Goal: Check status: Check status

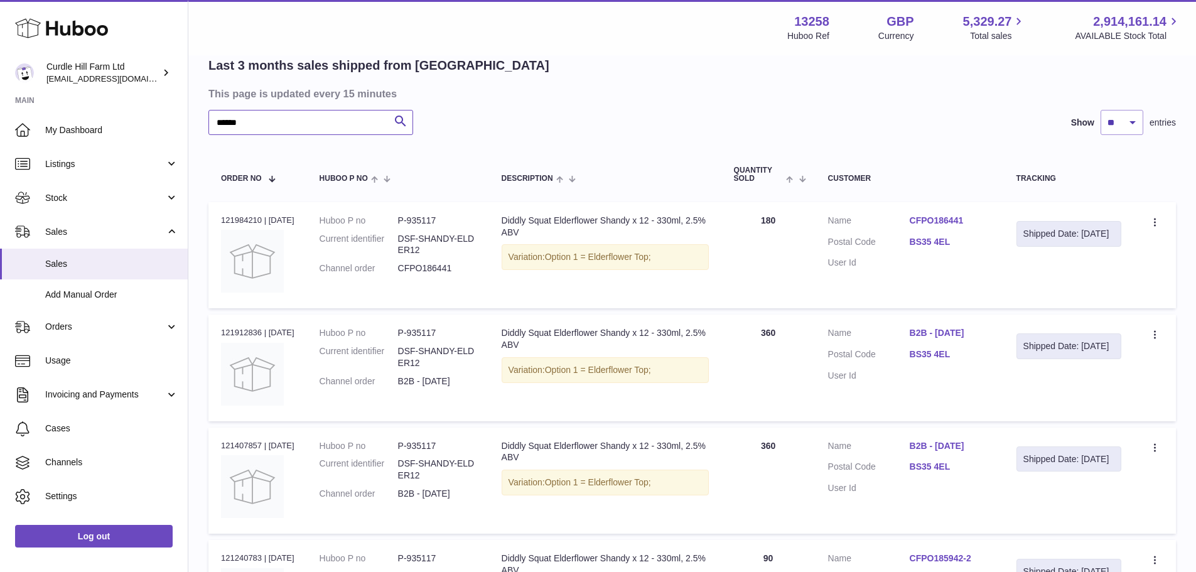
scroll to position [126, 0]
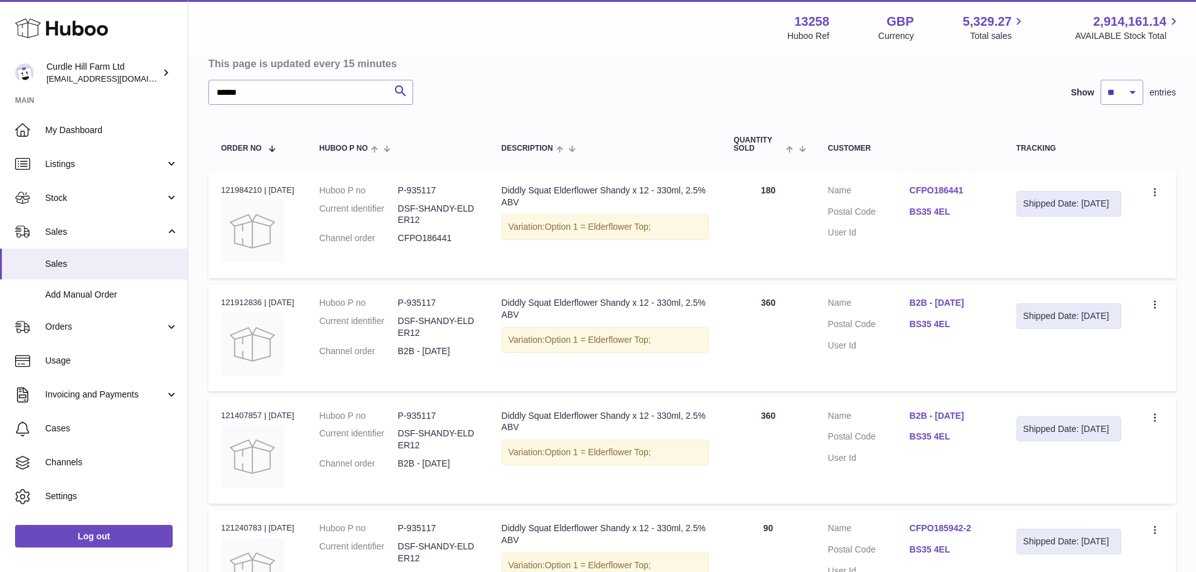
click at [234, 186] on div "Order no 121984210 | 30th Jul" at bounding box center [257, 190] width 73 height 11
copy div "121984210"
click at [243, 306] on div "Order no 121912836 | 29th Jul" at bounding box center [257, 302] width 73 height 11
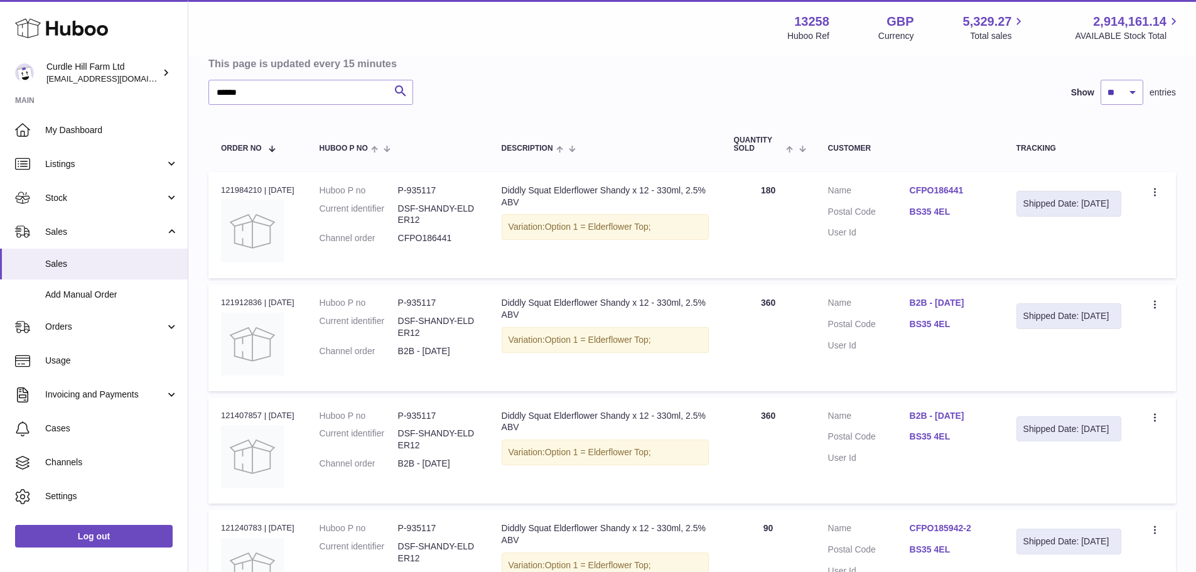
copy div "121912836"
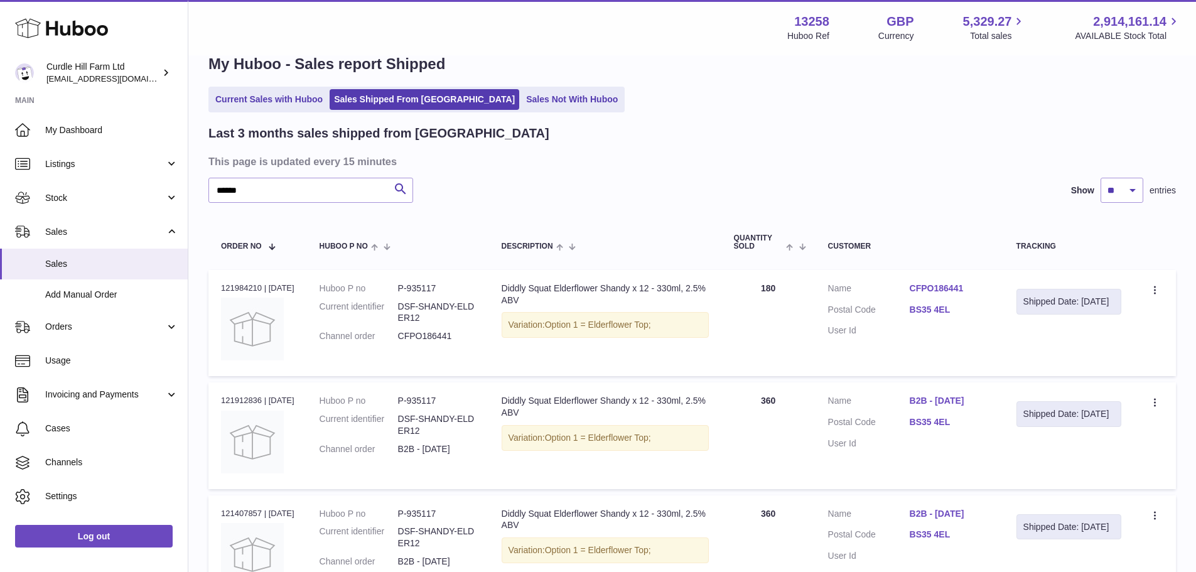
scroll to position [24, 0]
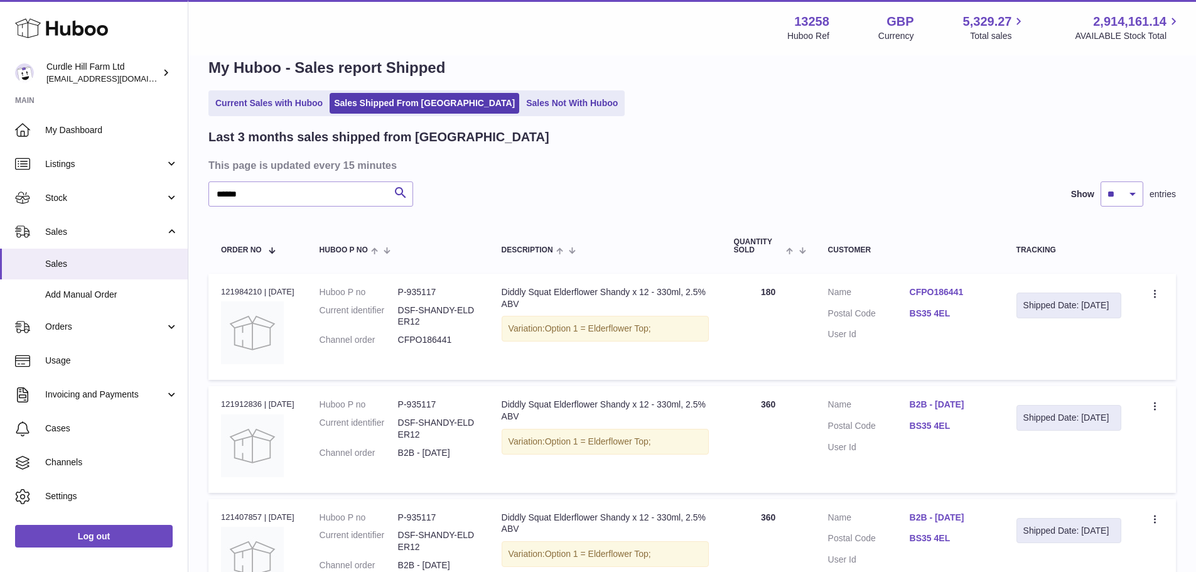
click at [421, 287] on dd "P-935117" at bounding box center [437, 292] width 78 height 12
copy dd "935117"
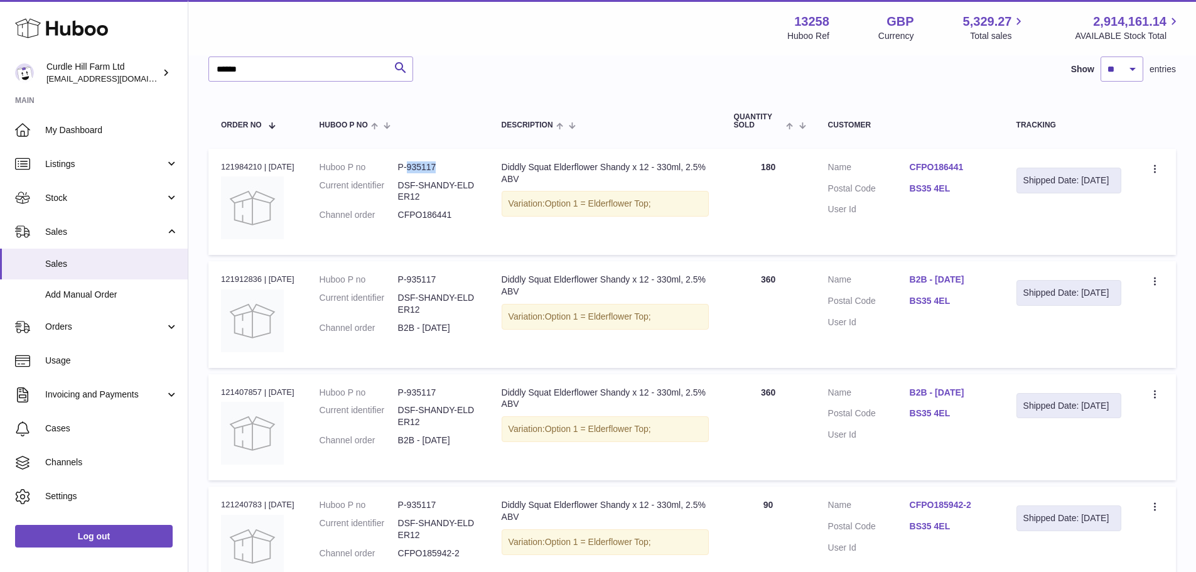
scroll to position [149, 0]
click at [249, 389] on div "Order no 121407857 | 21st Jul" at bounding box center [257, 391] width 73 height 11
copy div "121407857"
click at [232, 70] on input "******" at bounding box center [310, 68] width 205 height 25
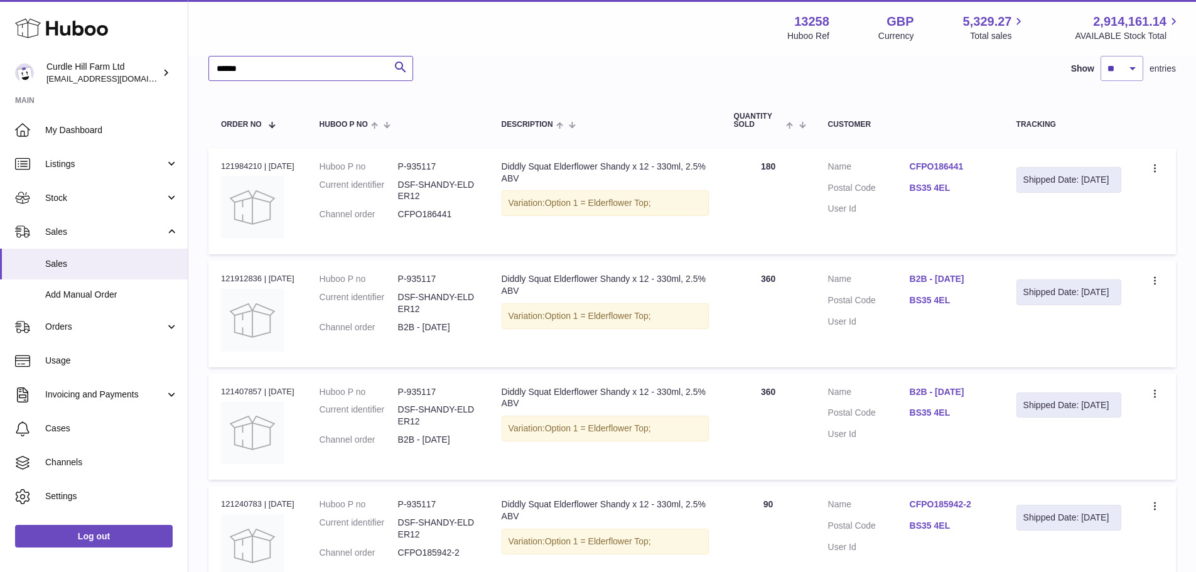
click at [232, 70] on input "******" at bounding box center [310, 68] width 205 height 25
paste input "*"
type input "*******"
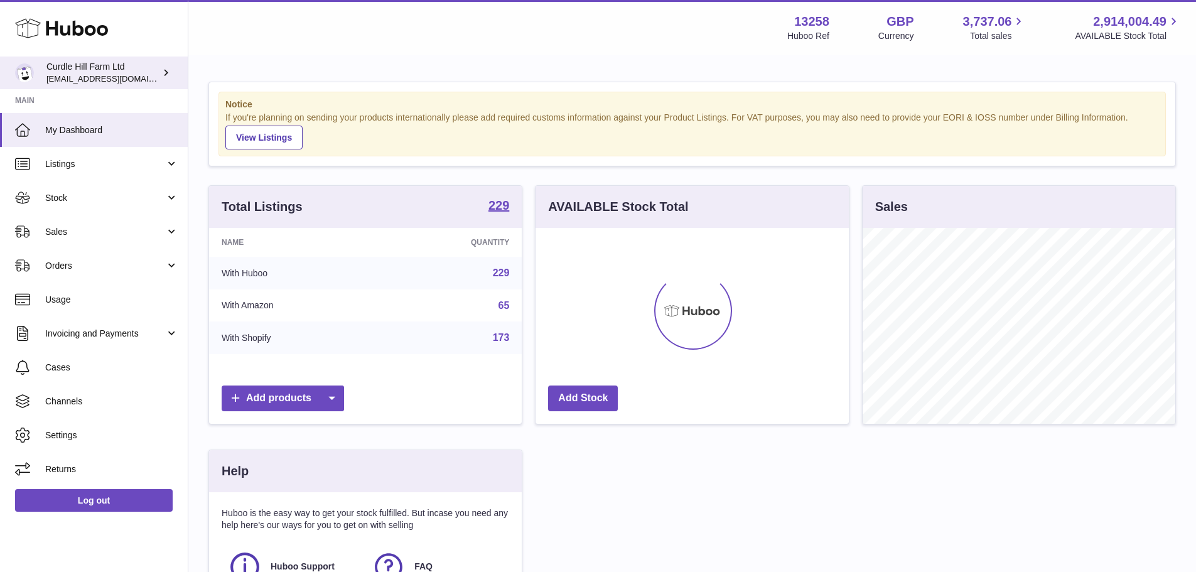
scroll to position [196, 313]
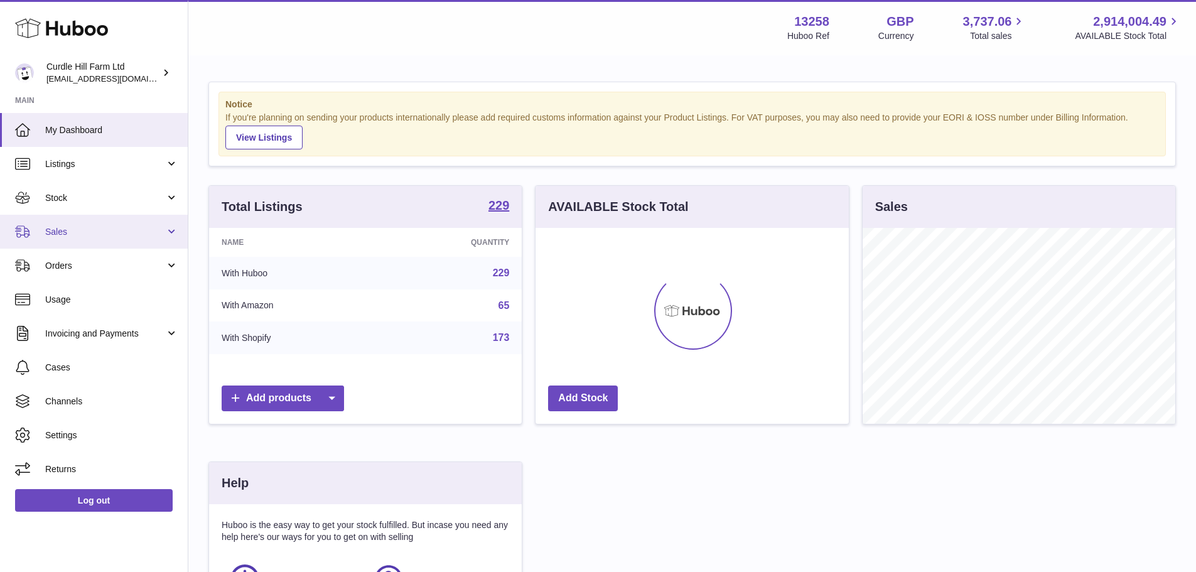
click at [60, 227] on span "Sales" at bounding box center [105, 232] width 120 height 12
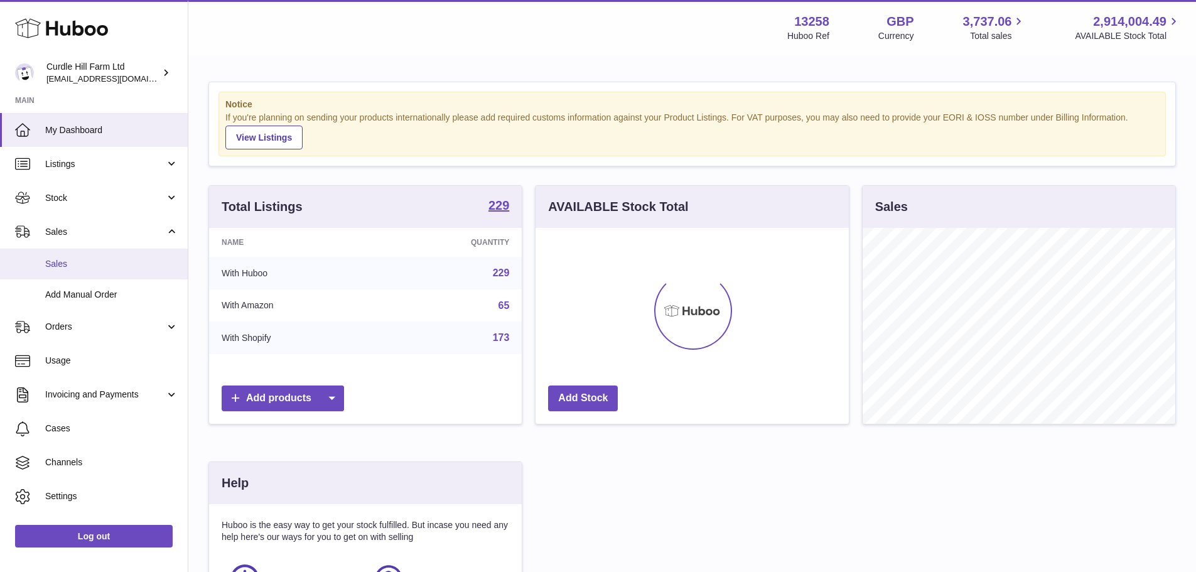
click at [62, 258] on span "Sales" at bounding box center [111, 264] width 133 height 12
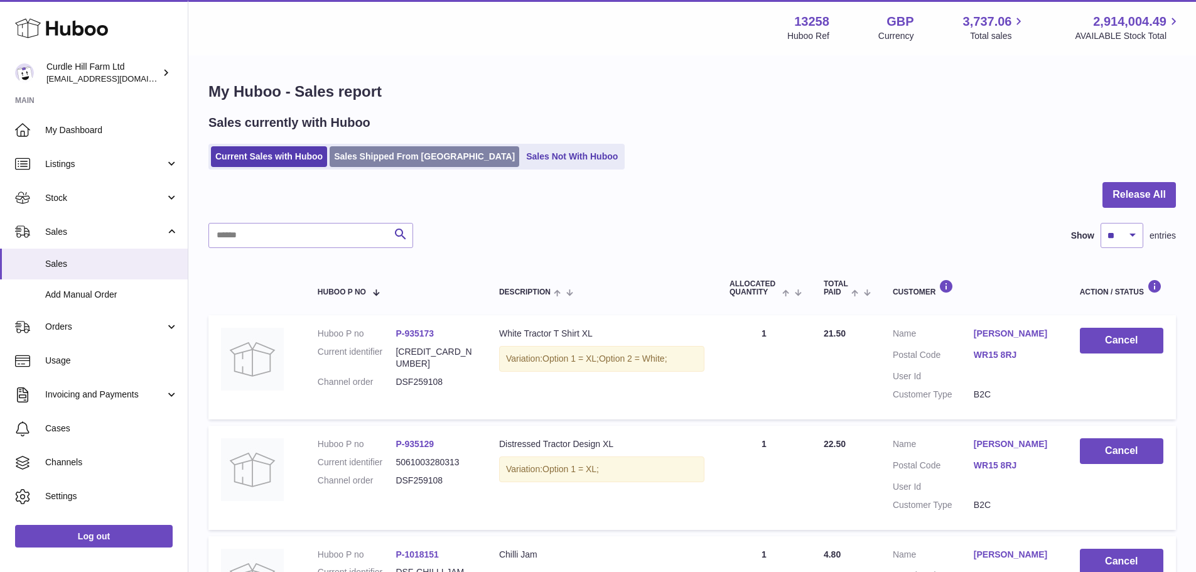
click at [414, 163] on link "Sales Shipped From [GEOGRAPHIC_DATA]" at bounding box center [424, 156] width 190 height 21
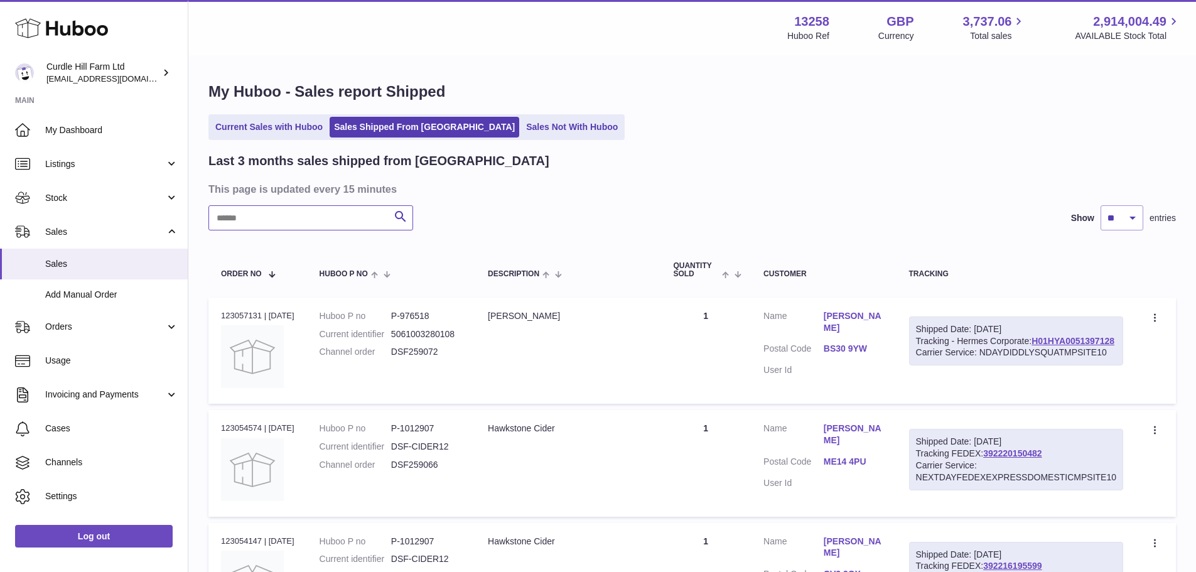
paste input "*******"
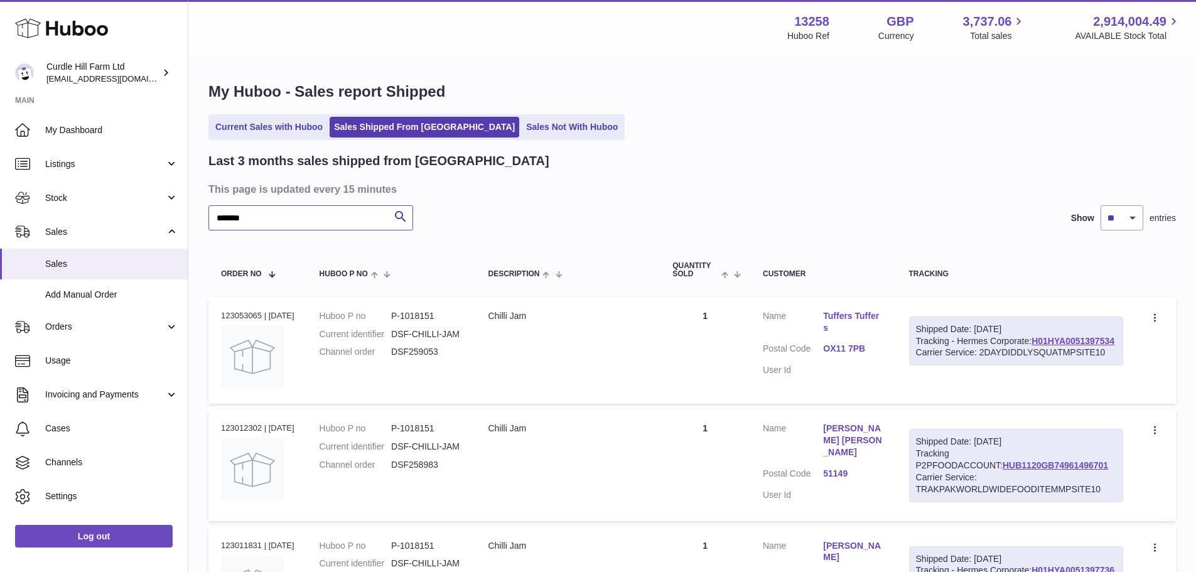
type input "*******"
click at [1123, 216] on select "** ** **" at bounding box center [1121, 217] width 43 height 25
select select "**"
click at [1100, 205] on select "** ** **" at bounding box center [1121, 217] width 43 height 25
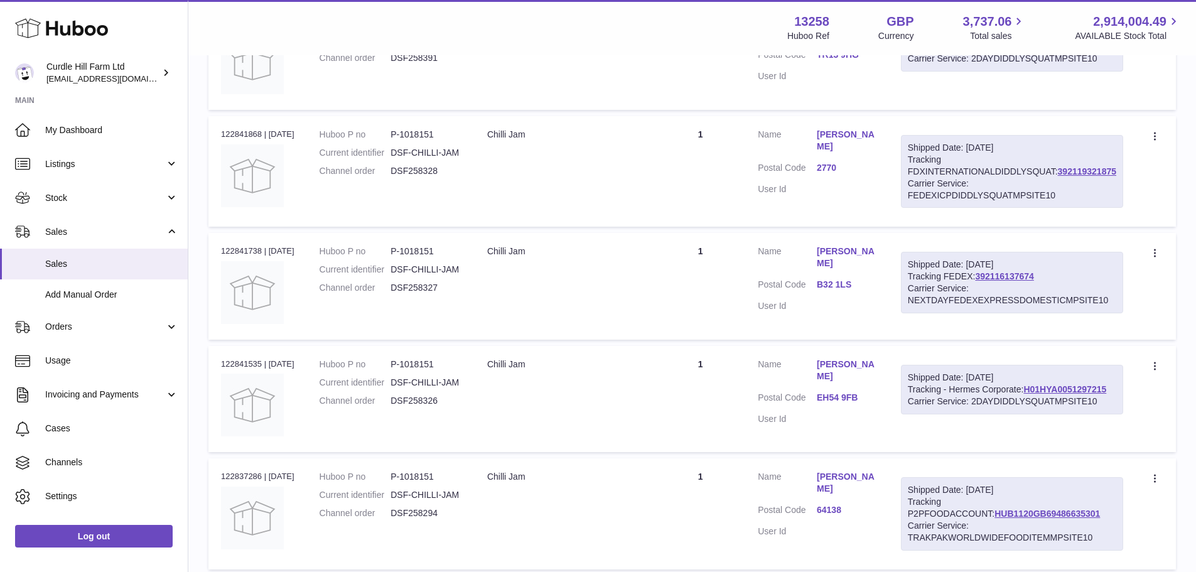
scroll to position [5667, 0]
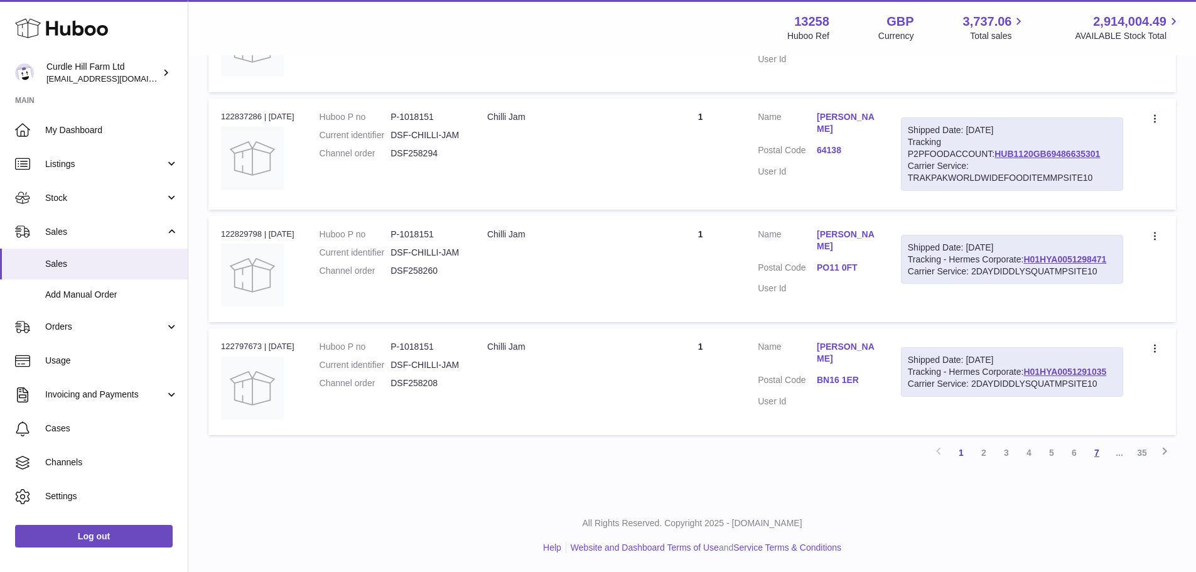
click at [1099, 464] on link "7" at bounding box center [1096, 452] width 23 height 23
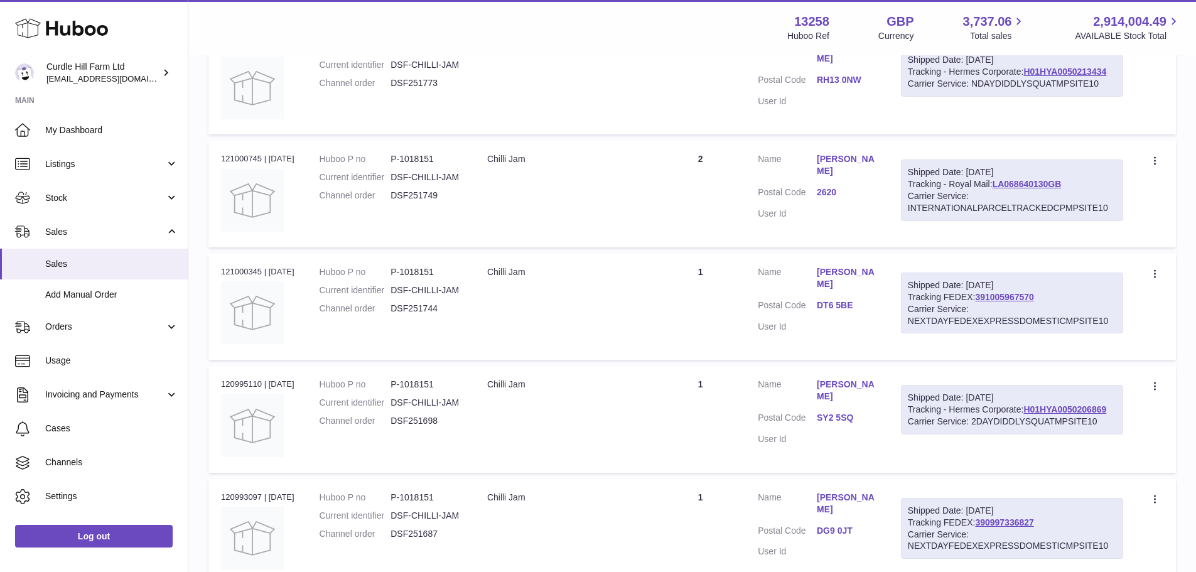
scroll to position [5646, 0]
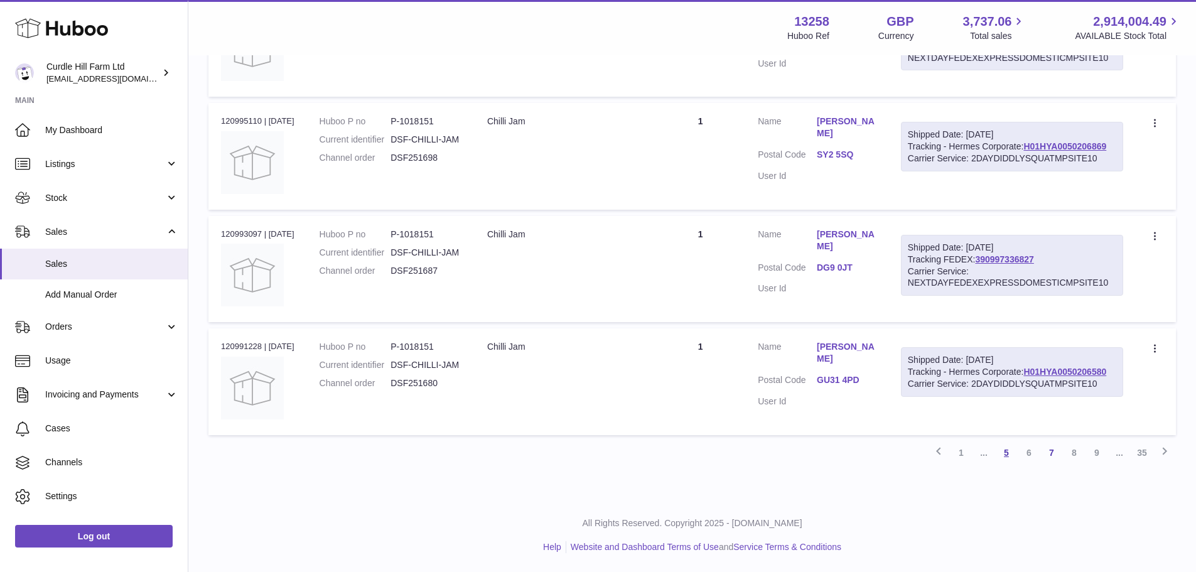
click at [1005, 447] on link "5" at bounding box center [1006, 452] width 23 height 23
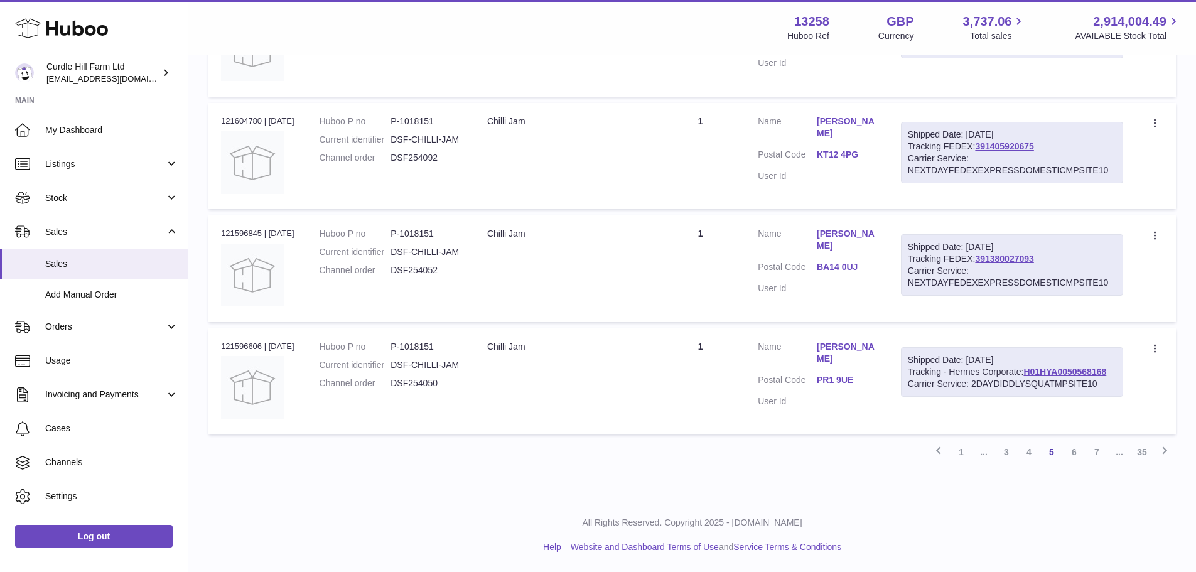
scroll to position [5705, 0]
click at [1030, 451] on link "4" at bounding box center [1028, 452] width 23 height 23
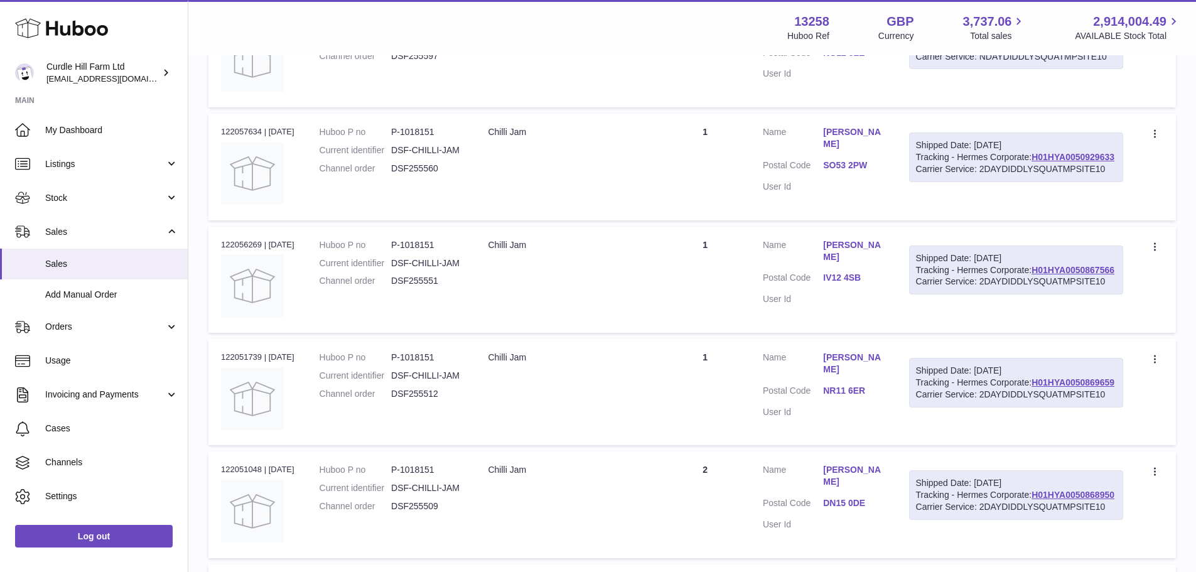
scroll to position [2906, 0]
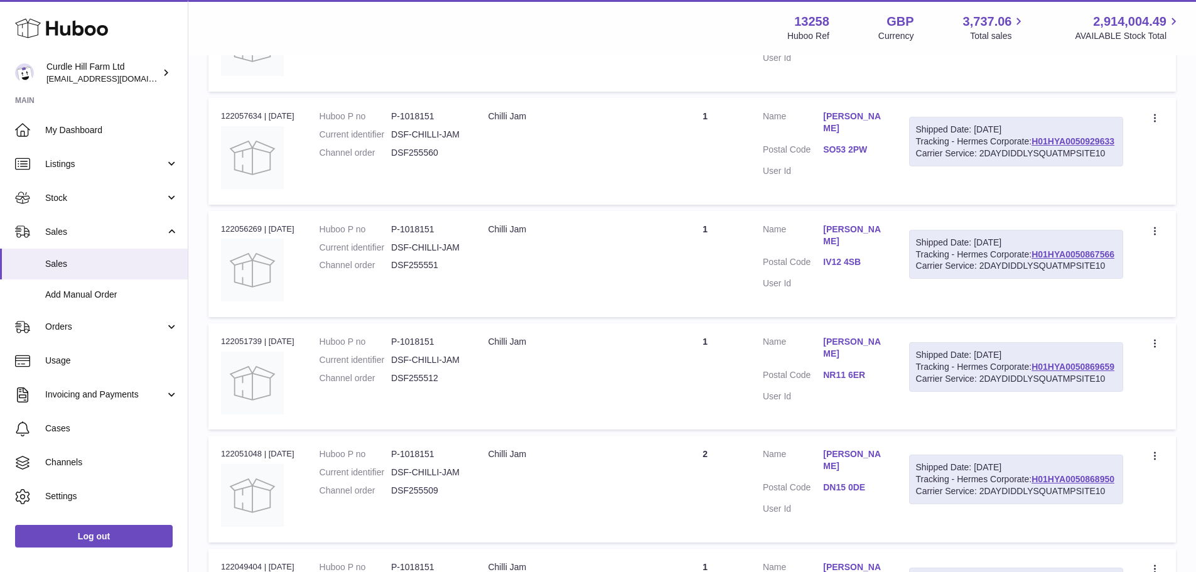
click at [868, 134] on link "Lauren Taylor" at bounding box center [853, 122] width 60 height 24
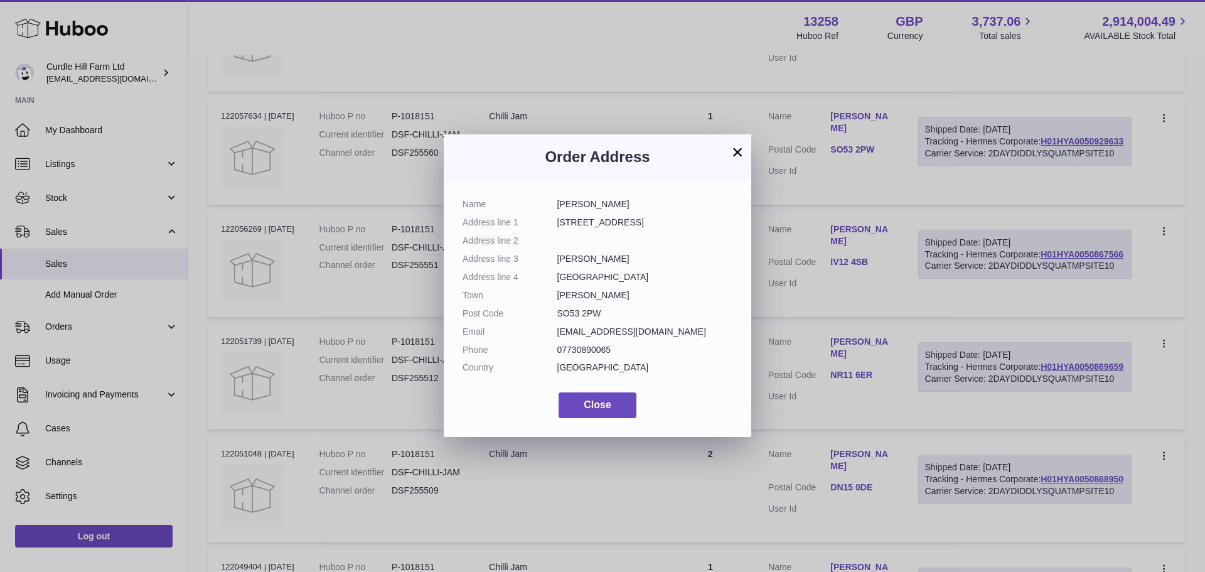
click at [738, 152] on button "×" at bounding box center [737, 151] width 15 height 15
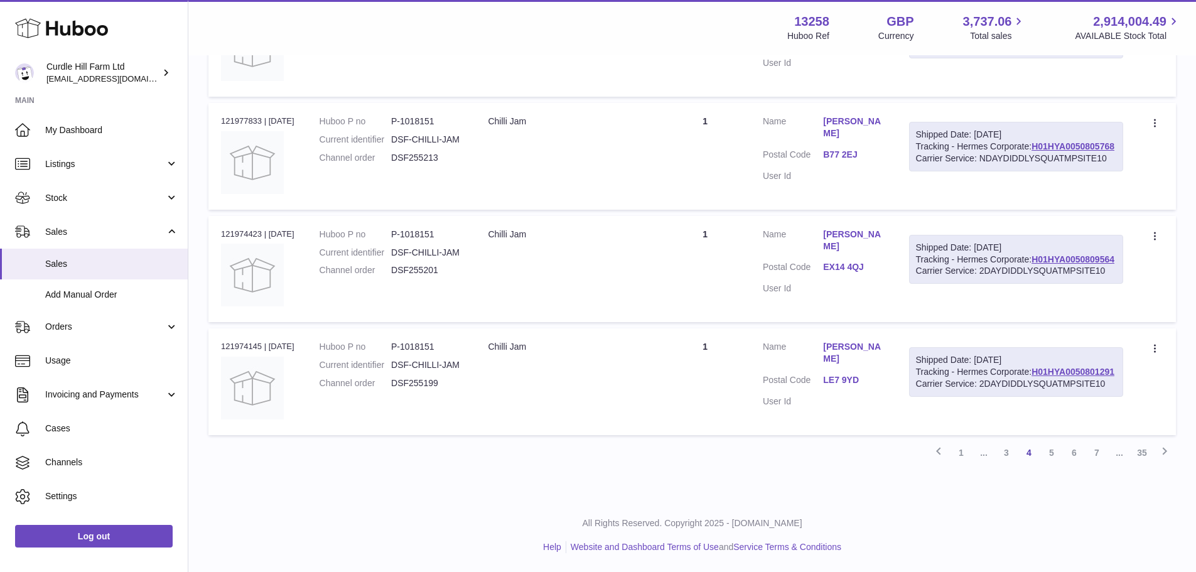
scroll to position [5668, 0]
click at [1003, 451] on link "3" at bounding box center [1006, 452] width 23 height 23
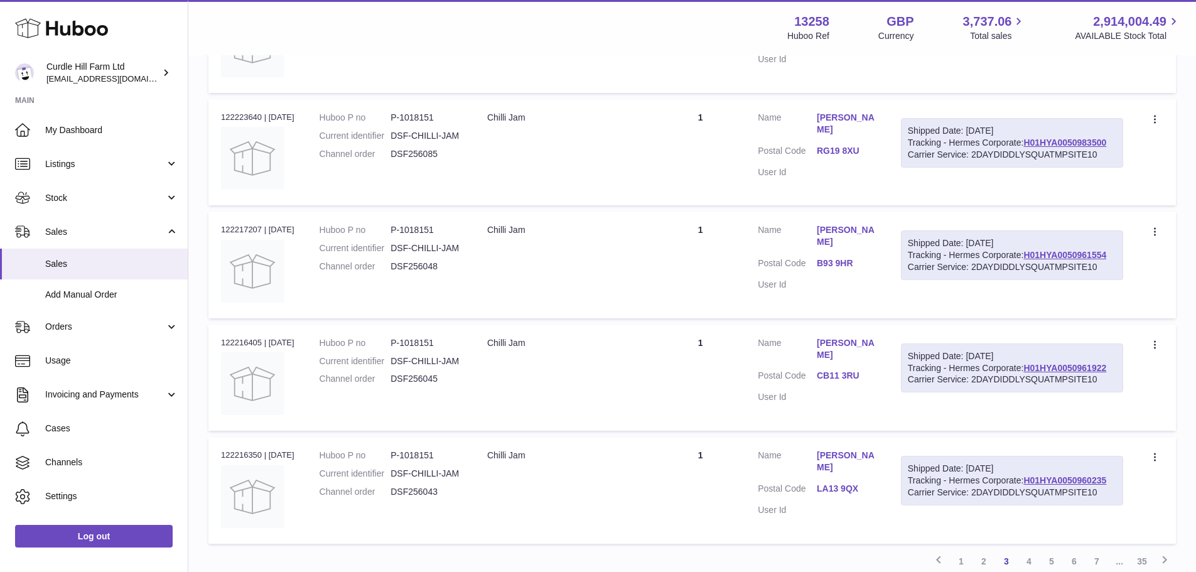
scroll to position [5685, 0]
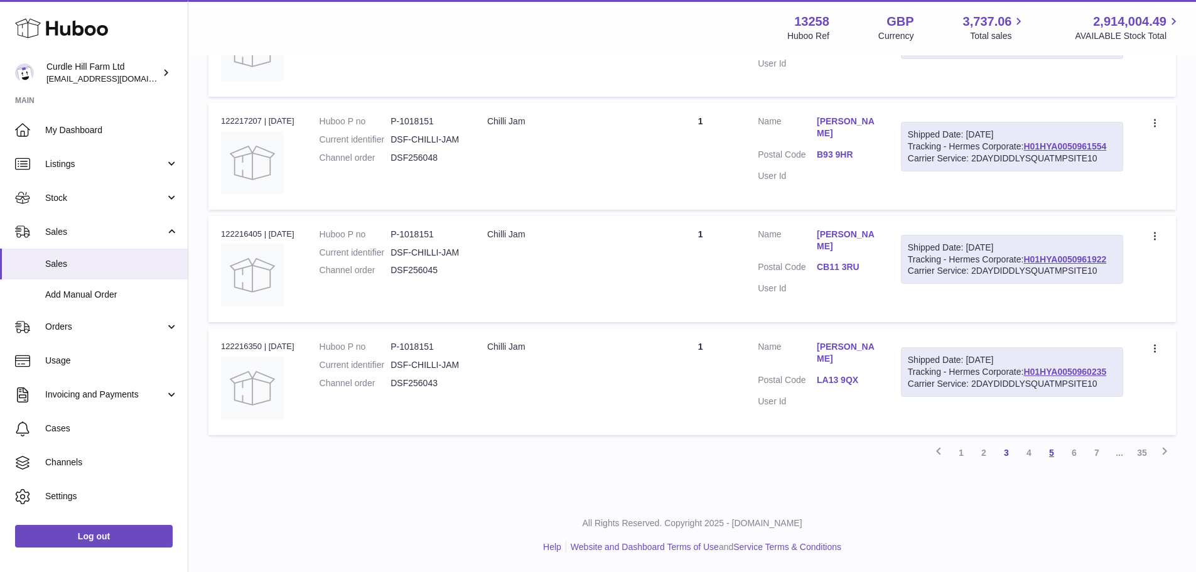
click at [1054, 452] on link "5" at bounding box center [1051, 452] width 23 height 23
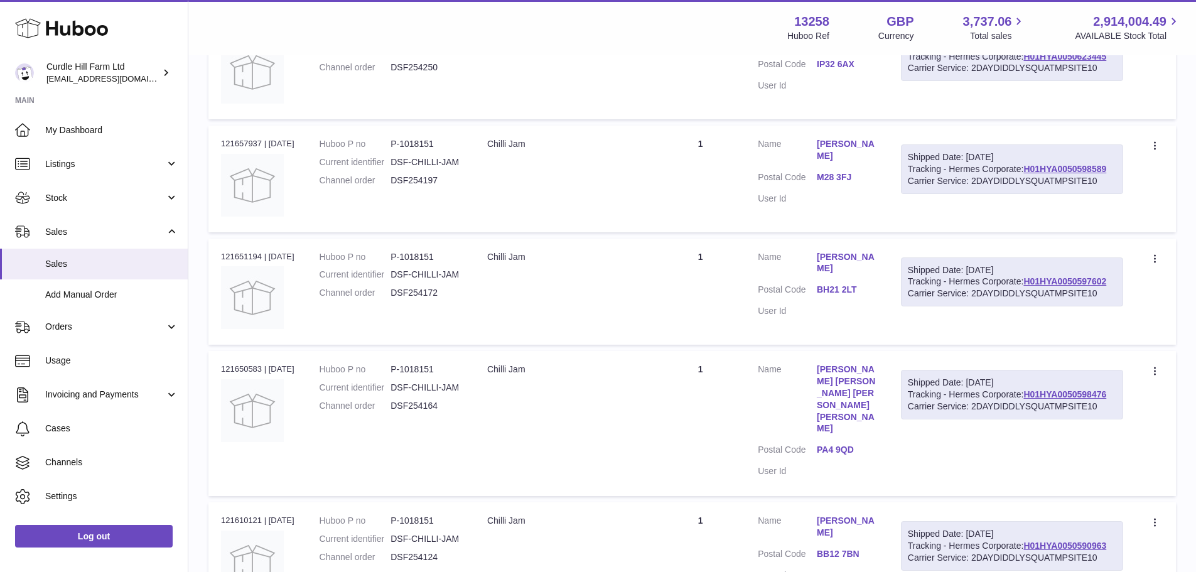
scroll to position [4952, 0]
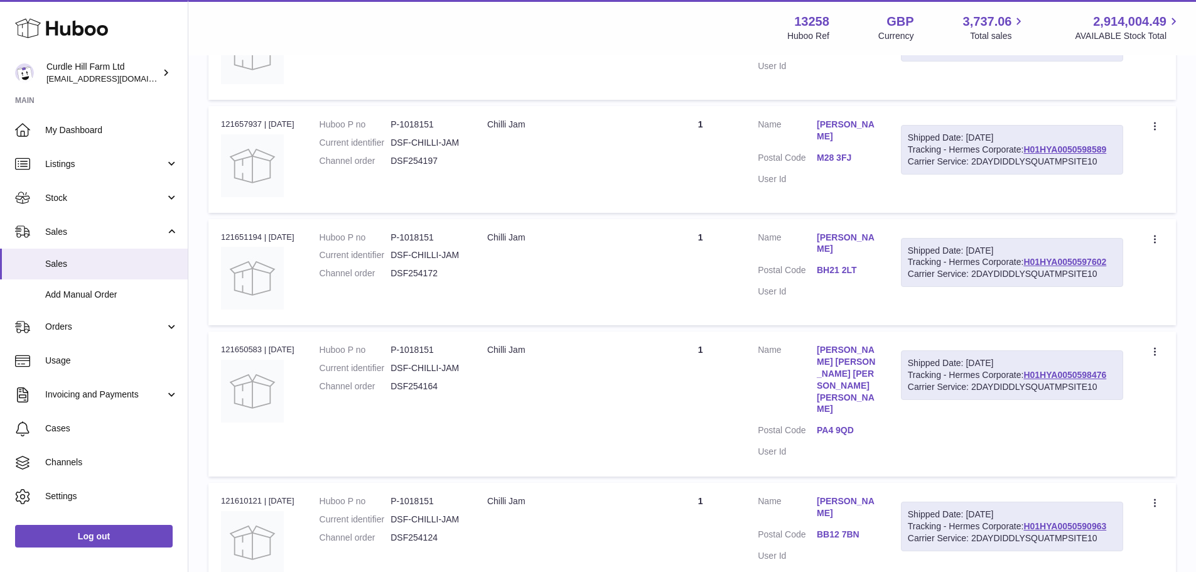
click at [222, 325] on td "Order no 121651194 | 25th Jul" at bounding box center [257, 272] width 99 height 106
copy div "121651194"
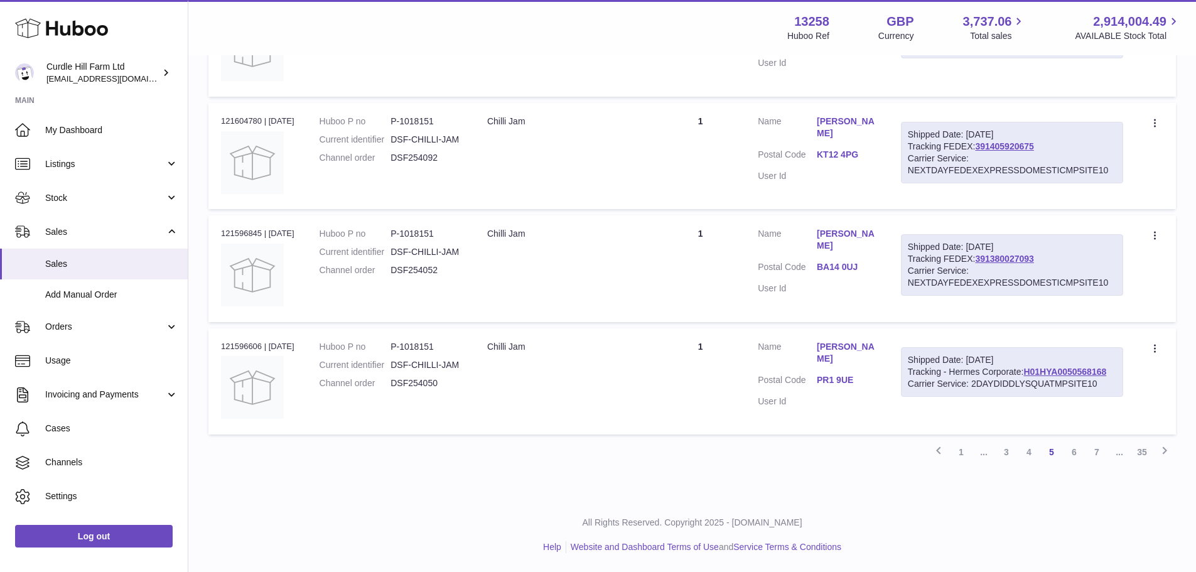
scroll to position [5705, 0]
click at [1075, 450] on link "6" at bounding box center [1073, 452] width 23 height 23
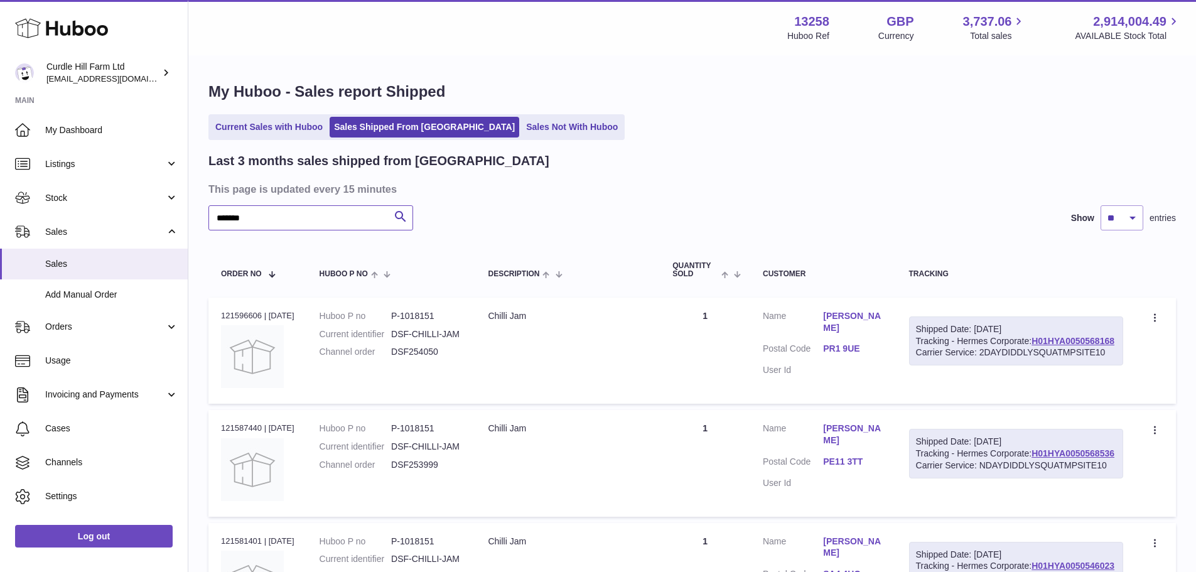
click at [222, 213] on input "*******" at bounding box center [310, 217] width 205 height 25
click at [218, 216] on input "*******" at bounding box center [310, 217] width 205 height 25
paste input "text"
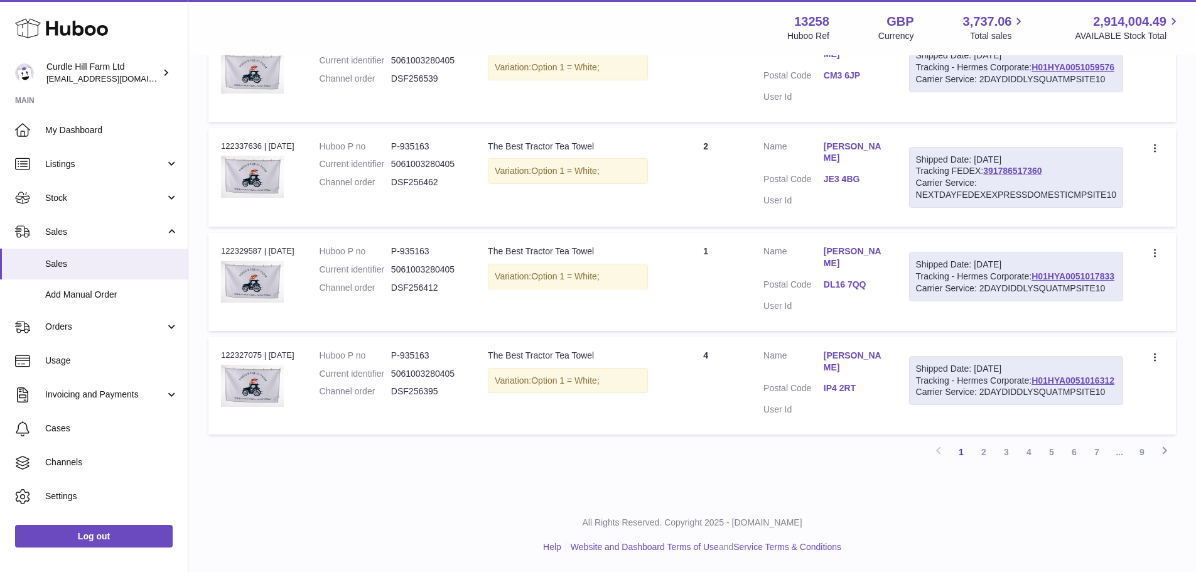
scroll to position [5635, 0]
type input "******"
click at [1005, 449] on link "3" at bounding box center [1006, 452] width 23 height 23
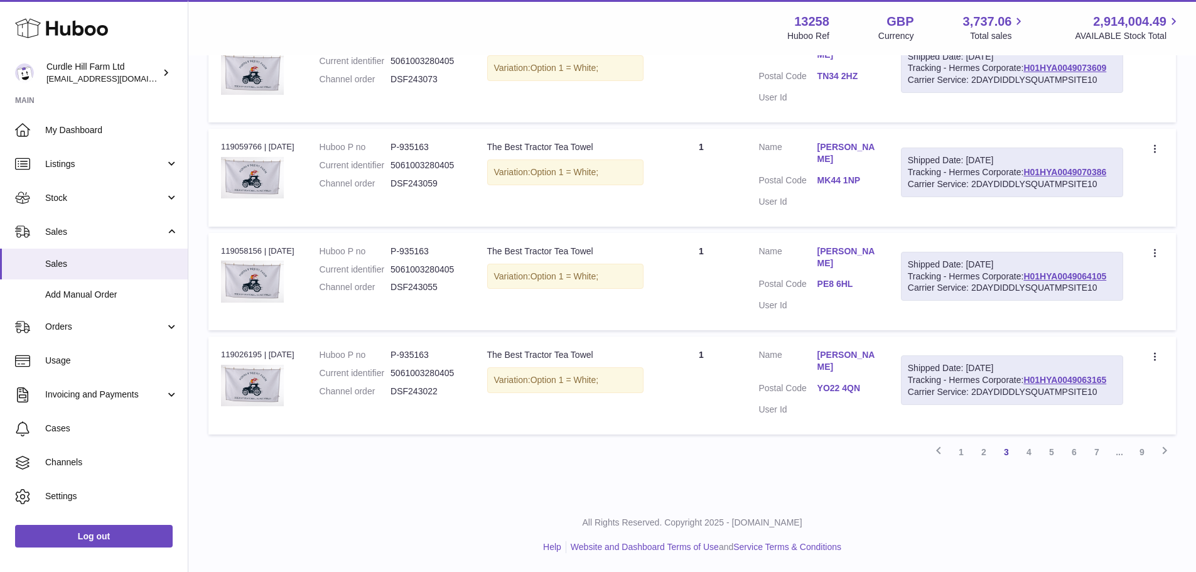
scroll to position [5639, 0]
click at [978, 451] on link "2" at bounding box center [983, 452] width 23 height 23
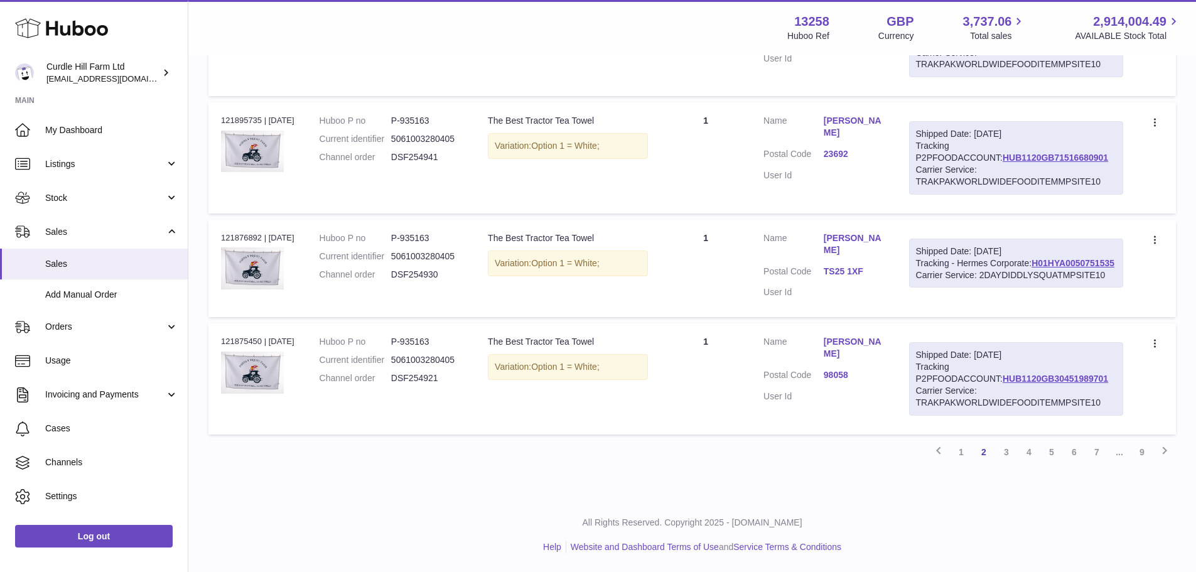
scroll to position [5670, 0]
click at [955, 453] on link "1" at bounding box center [961, 452] width 23 height 23
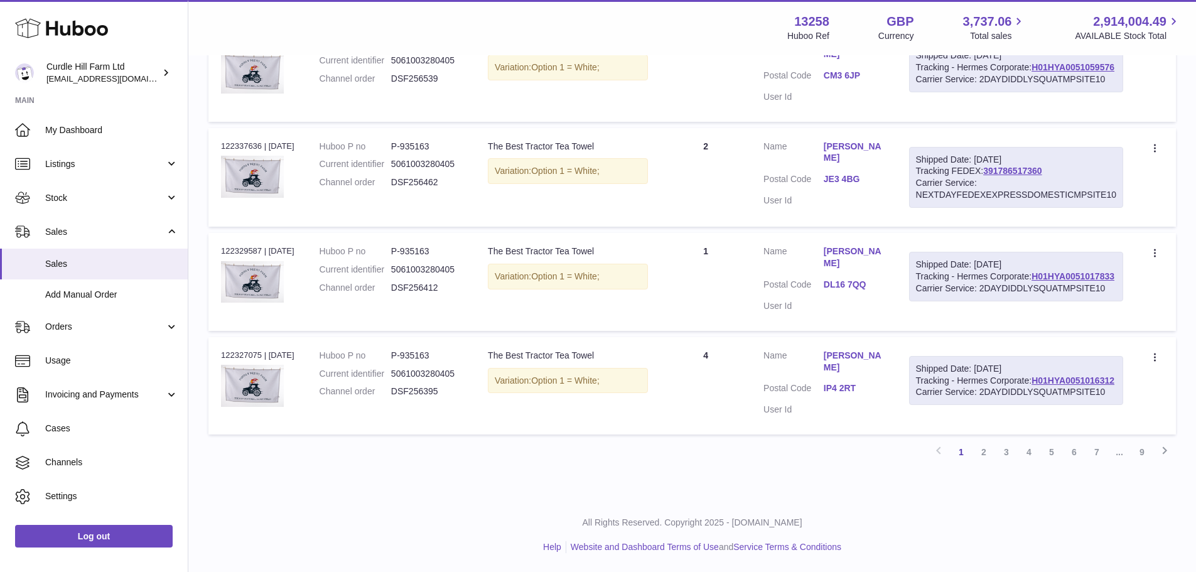
scroll to position [5635, 0]
click at [1032, 451] on link "4" at bounding box center [1028, 452] width 23 height 23
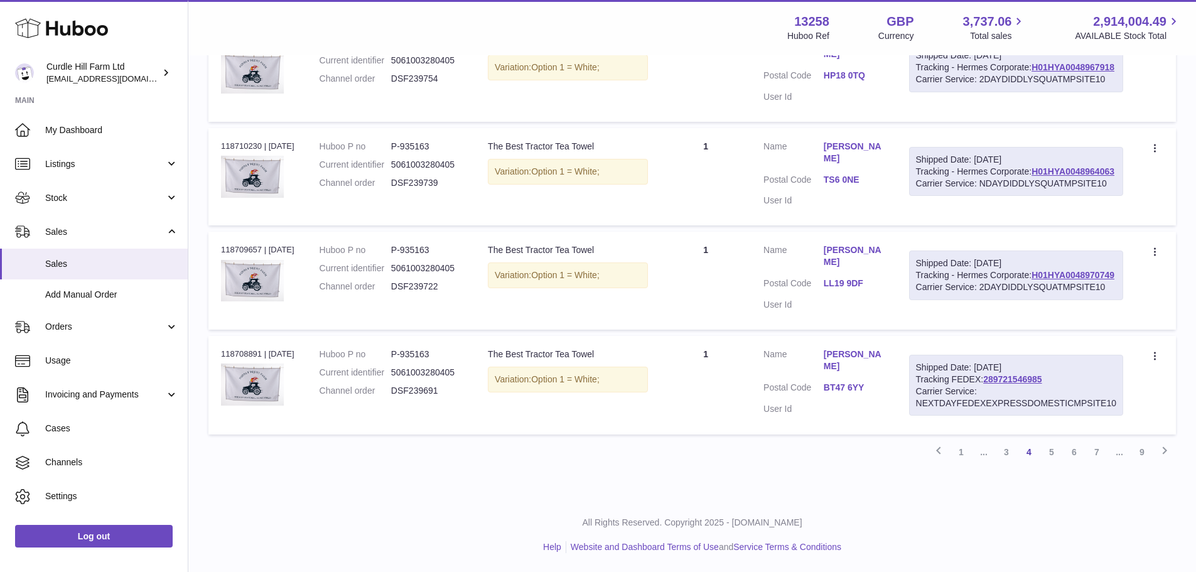
scroll to position [5610, 0]
click at [1004, 457] on link "3" at bounding box center [1006, 452] width 23 height 23
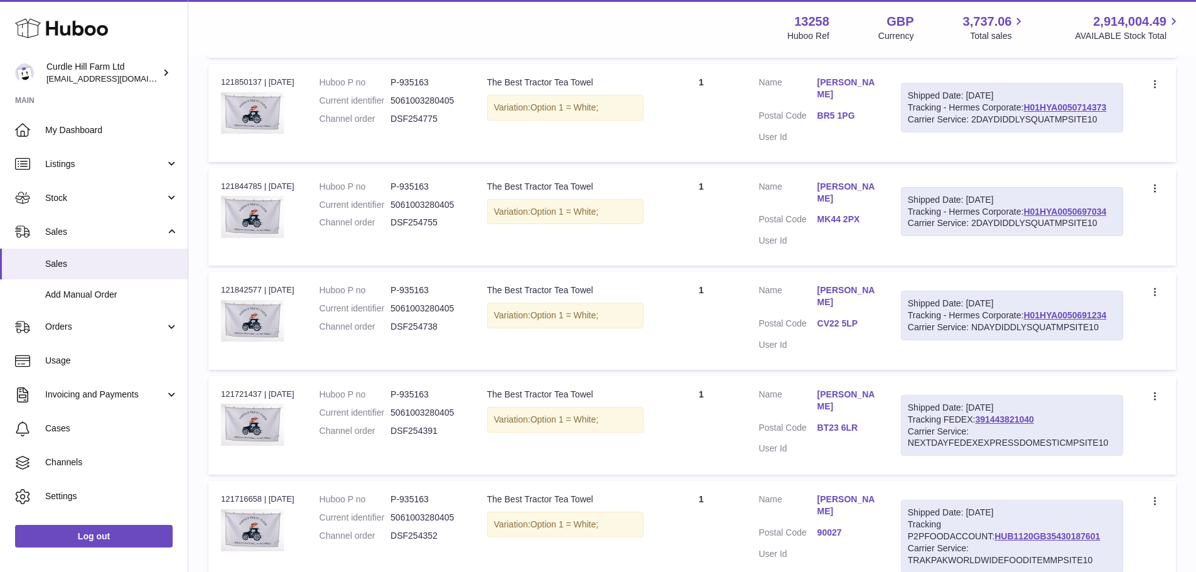
scroll to position [245, 0]
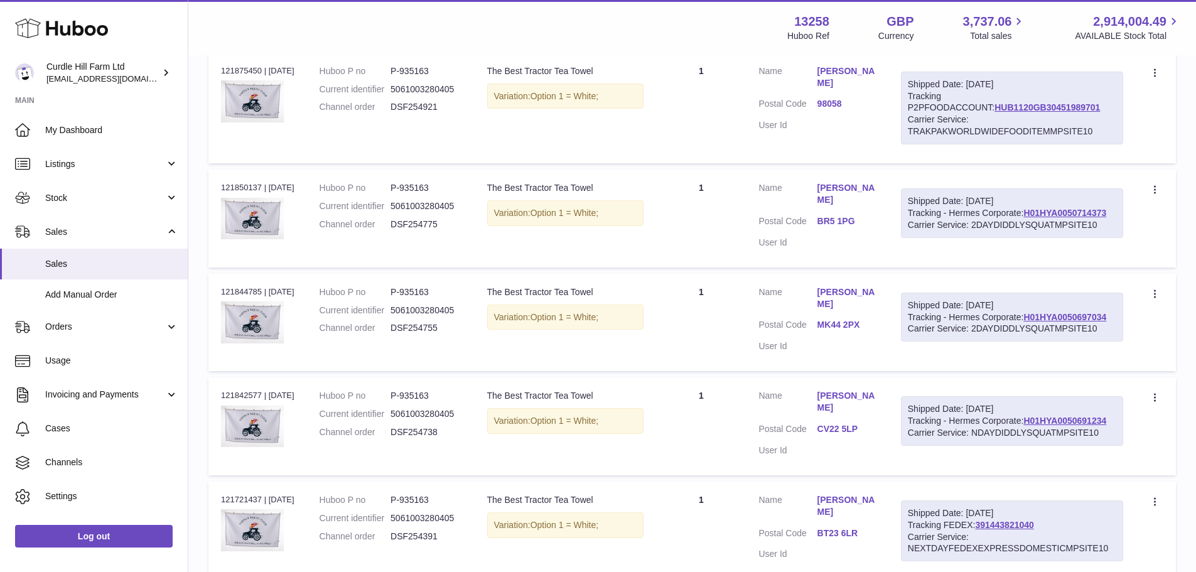
click at [867, 304] on link "jacqueline Pell" at bounding box center [846, 298] width 58 height 24
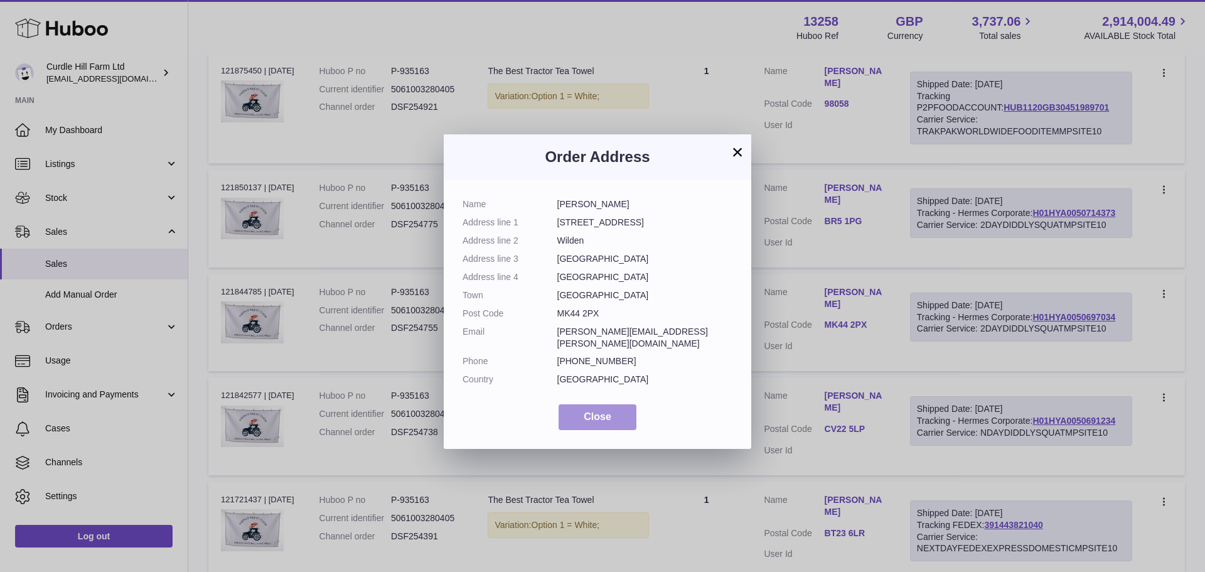
drag, startPoint x: 580, startPoint y: 400, endPoint x: 596, endPoint y: 388, distance: 20.2
click at [579, 404] on button "Close" at bounding box center [598, 417] width 78 height 26
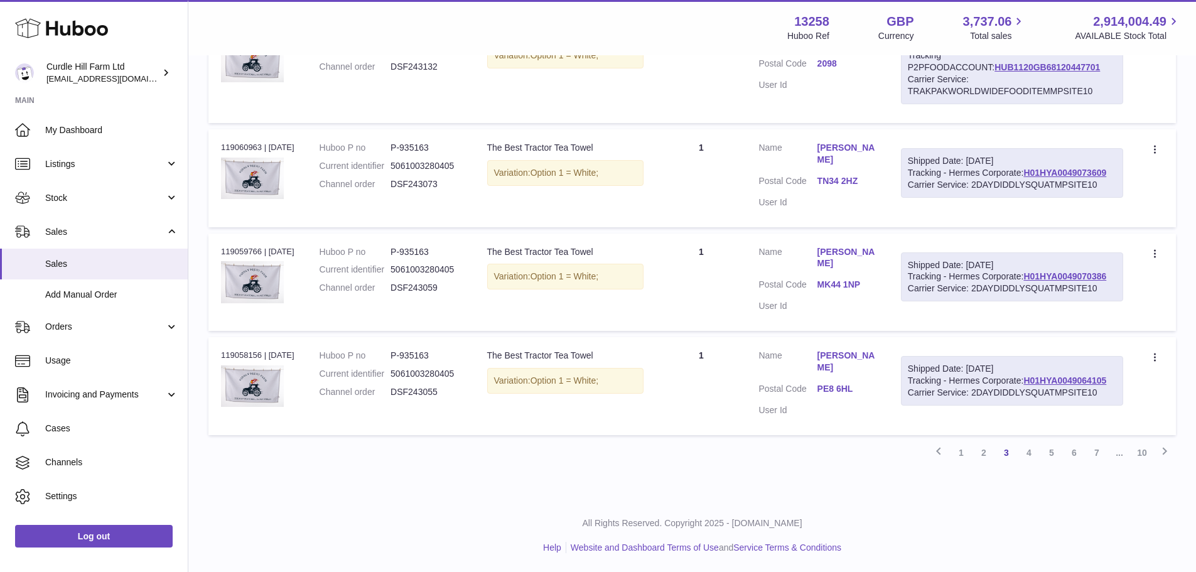
scroll to position [5639, 0]
click at [985, 453] on link "2" at bounding box center [983, 452] width 23 height 23
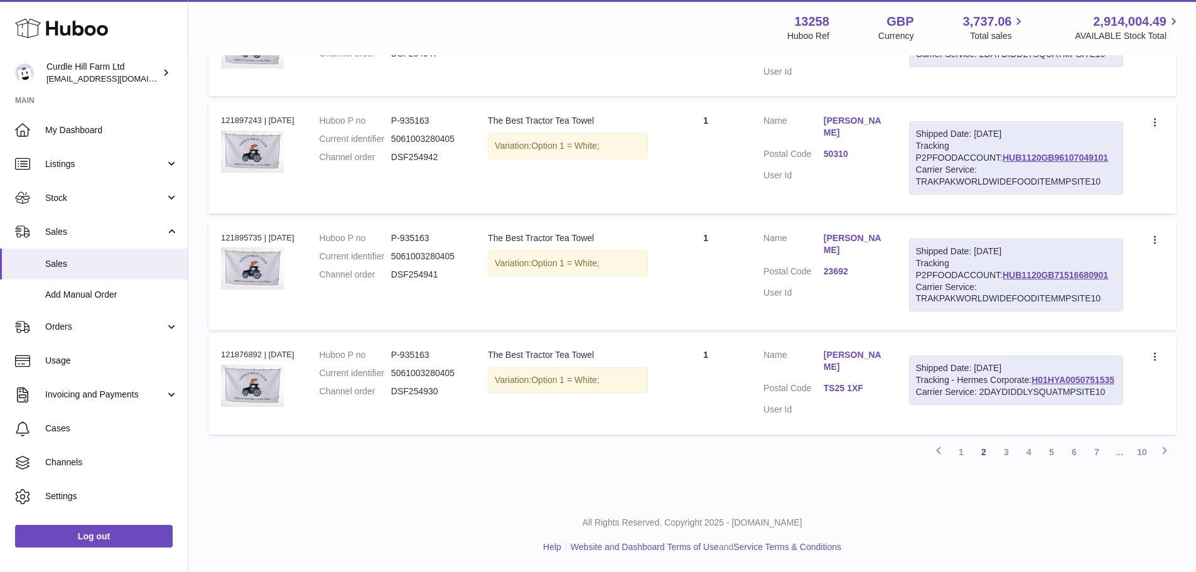
scroll to position [5670, 0]
click at [1005, 452] on link "3" at bounding box center [1006, 452] width 23 height 23
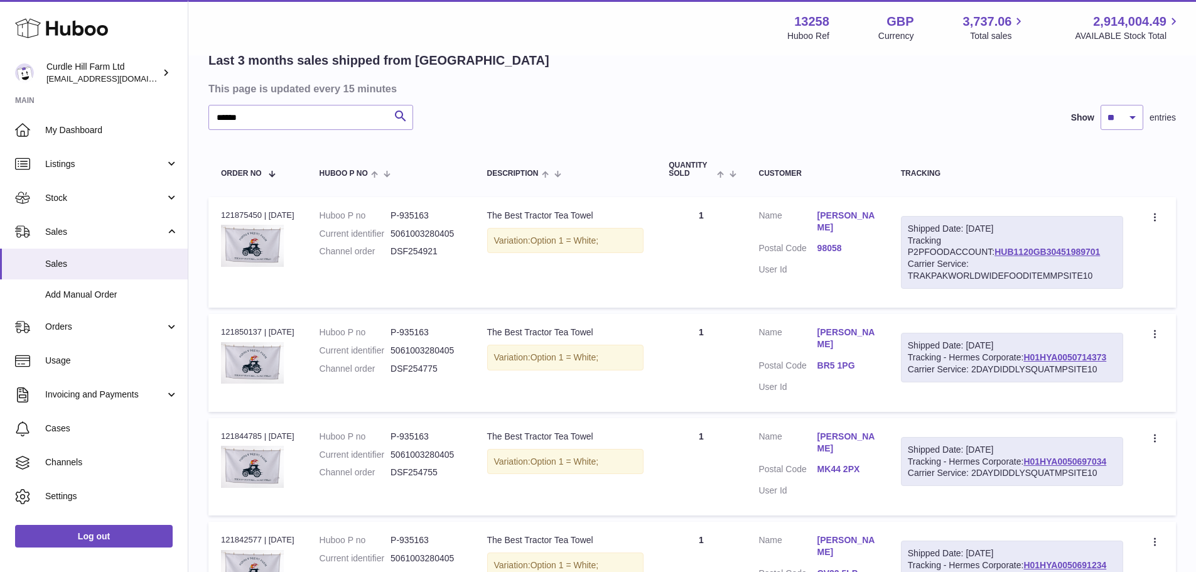
scroll to position [119, 0]
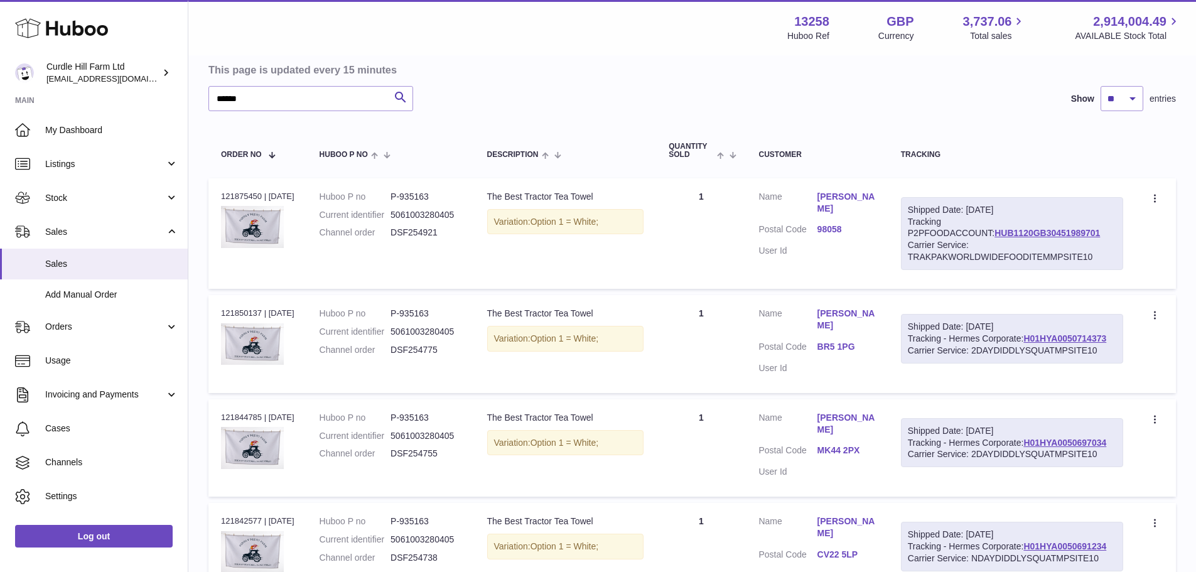
click at [869, 431] on link "jacqueline Pell" at bounding box center [846, 424] width 58 height 24
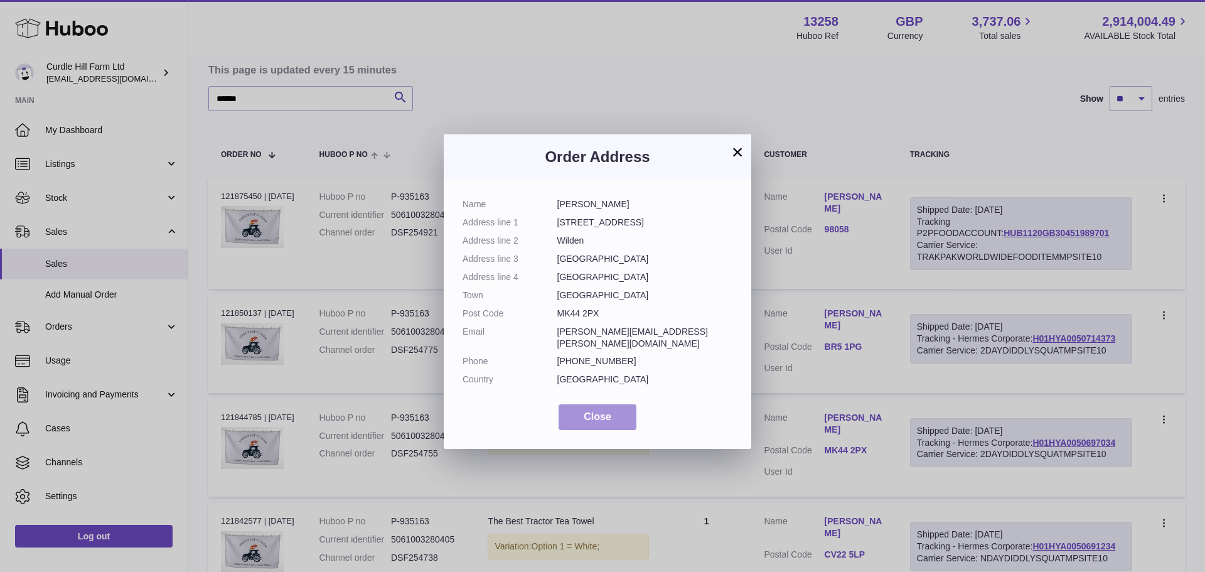
click at [614, 404] on button "Close" at bounding box center [598, 417] width 78 height 26
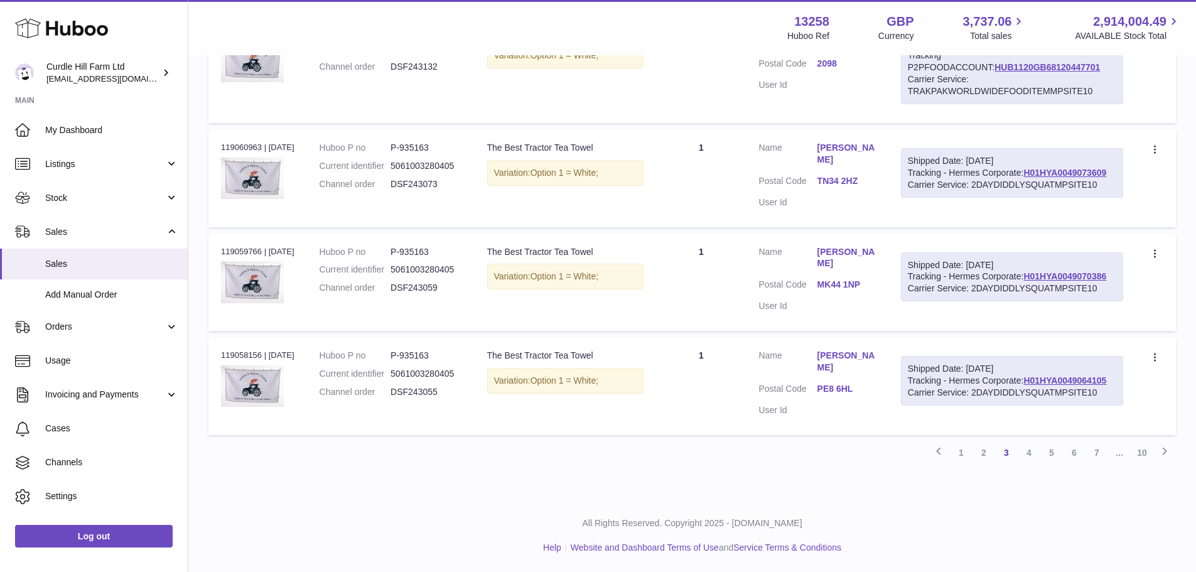
scroll to position [5579, 0]
click at [1031, 464] on link "4" at bounding box center [1028, 452] width 23 height 23
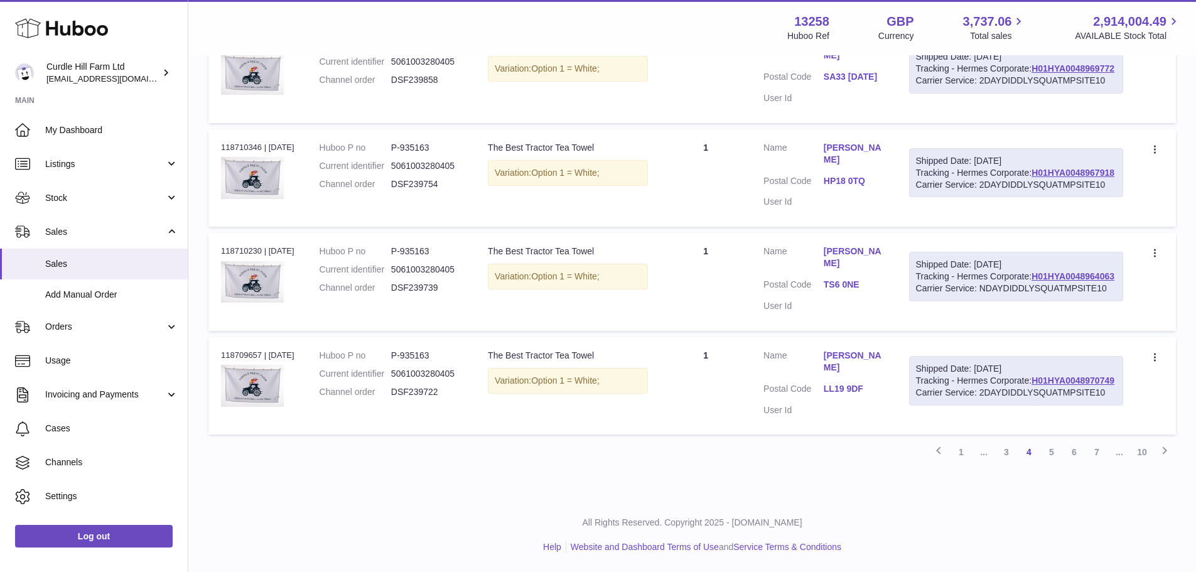
scroll to position [5629, 0]
click at [1076, 455] on link "6" at bounding box center [1073, 452] width 23 height 23
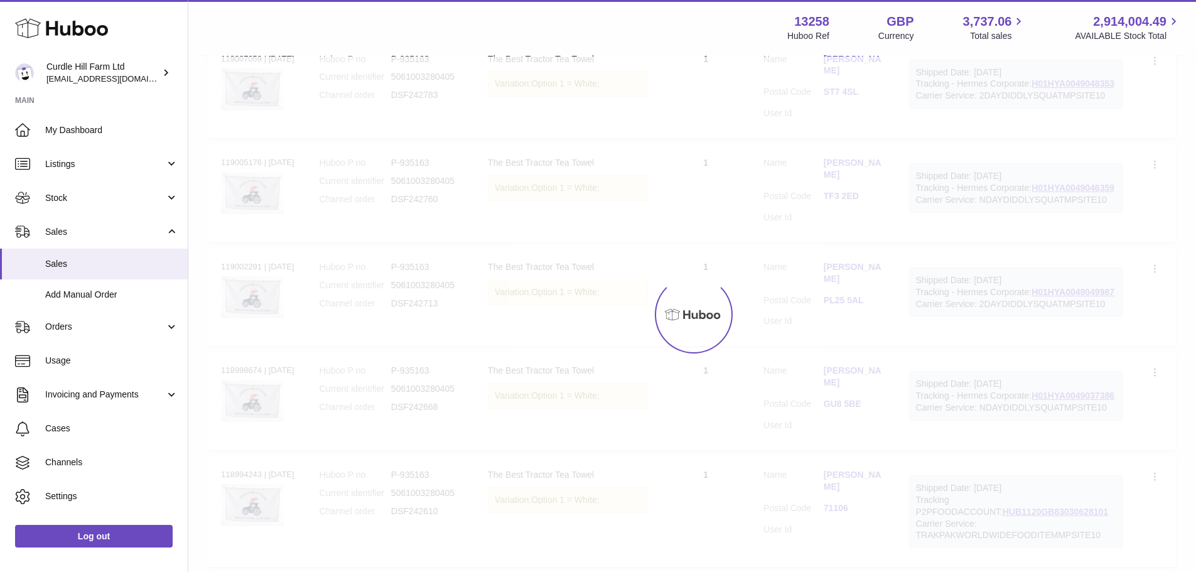
scroll to position [56, 0]
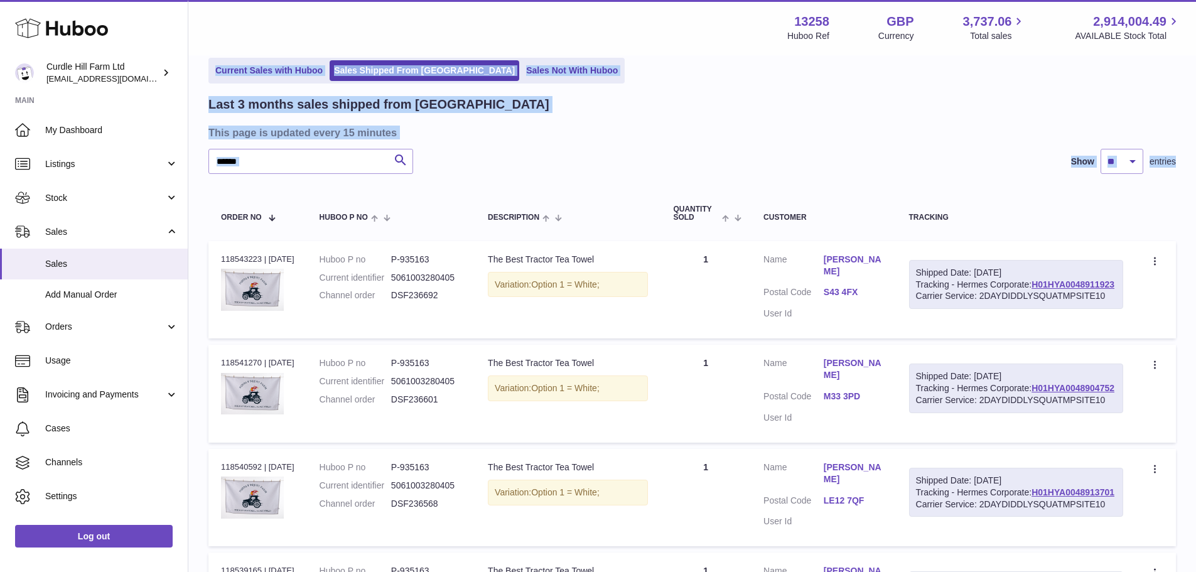
drag, startPoint x: 1195, startPoint y: 37, endPoint x: 1178, endPoint y: 227, distance: 190.3
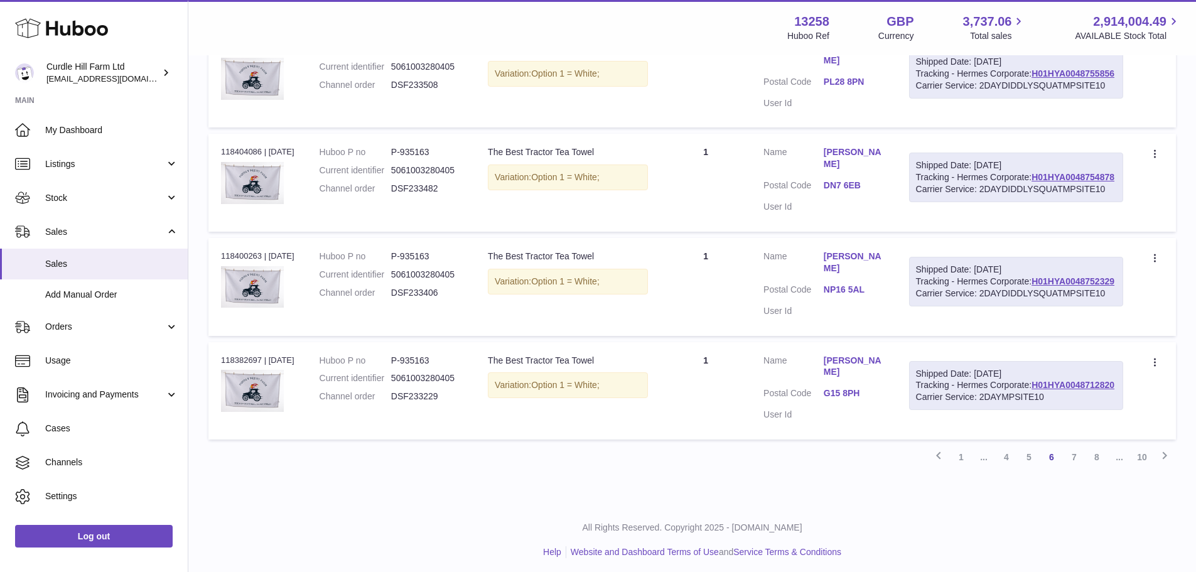
scroll to position [5636, 0]
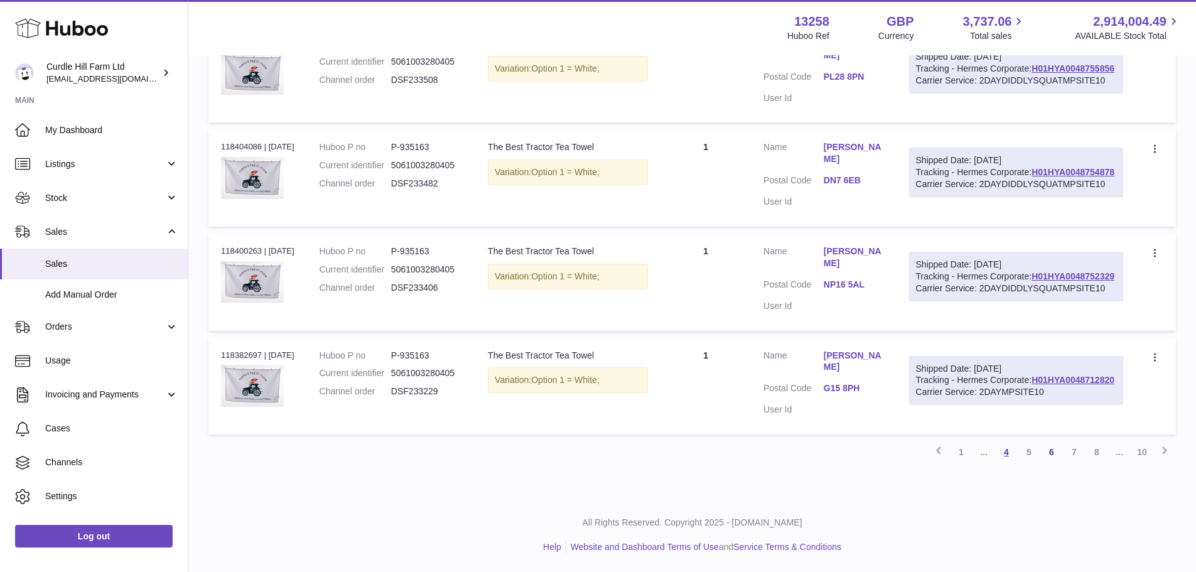
click at [1005, 451] on link "4" at bounding box center [1006, 452] width 23 height 23
click at [953, 452] on link "1" at bounding box center [961, 452] width 23 height 23
click at [985, 457] on link "2" at bounding box center [983, 452] width 23 height 23
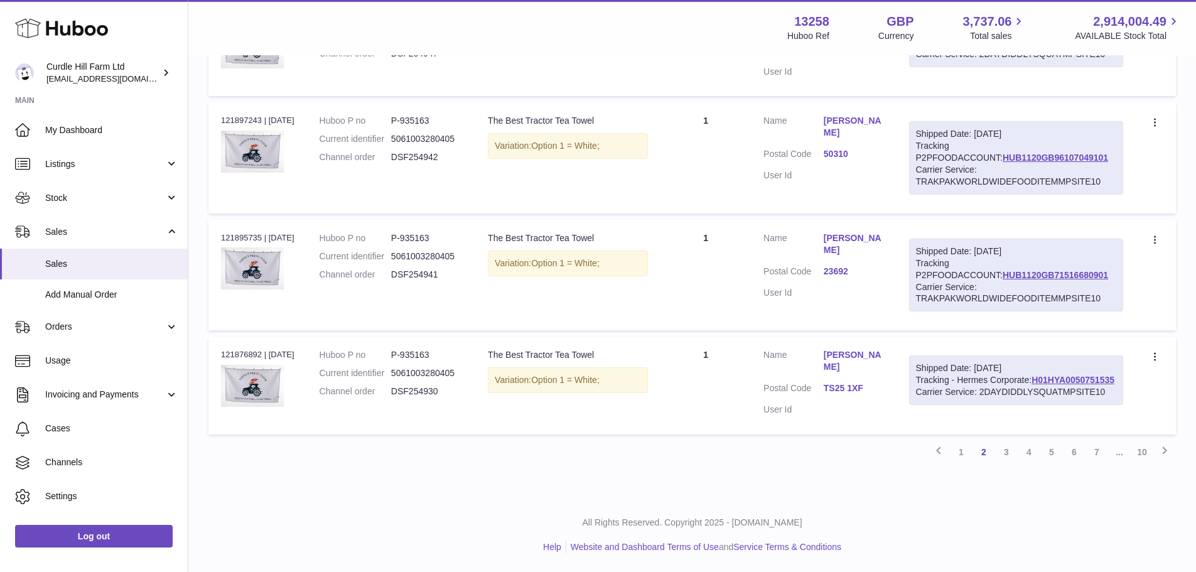
scroll to position [5670, 0]
click at [1009, 455] on link "3" at bounding box center [1006, 452] width 23 height 23
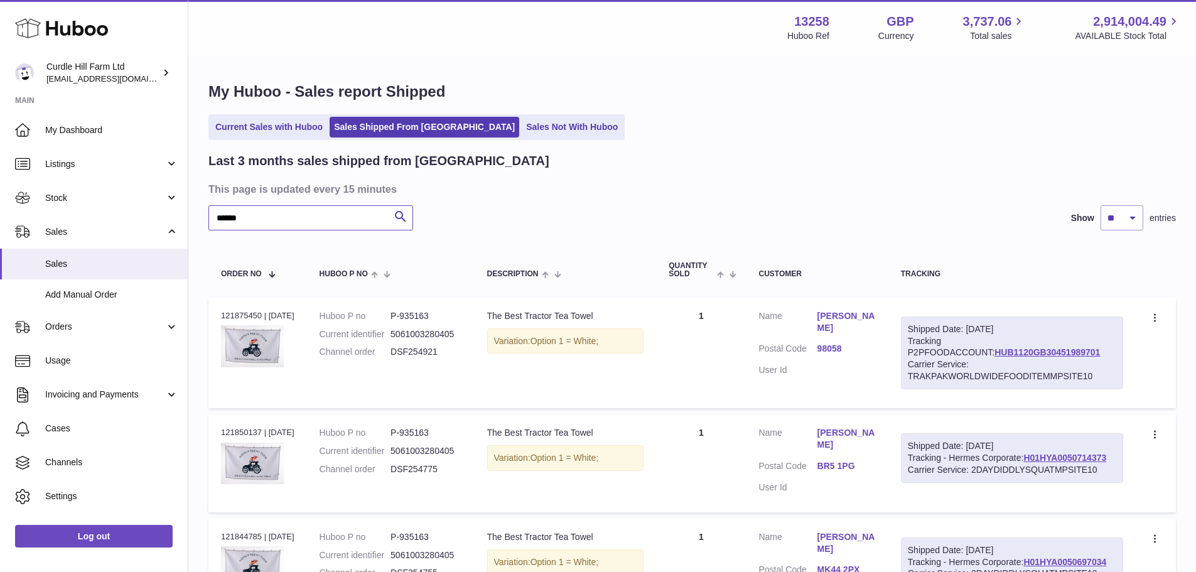
drag, startPoint x: 289, startPoint y: 216, endPoint x: 211, endPoint y: 215, distance: 78.5
click at [211, 215] on input "******" at bounding box center [310, 217] width 205 height 25
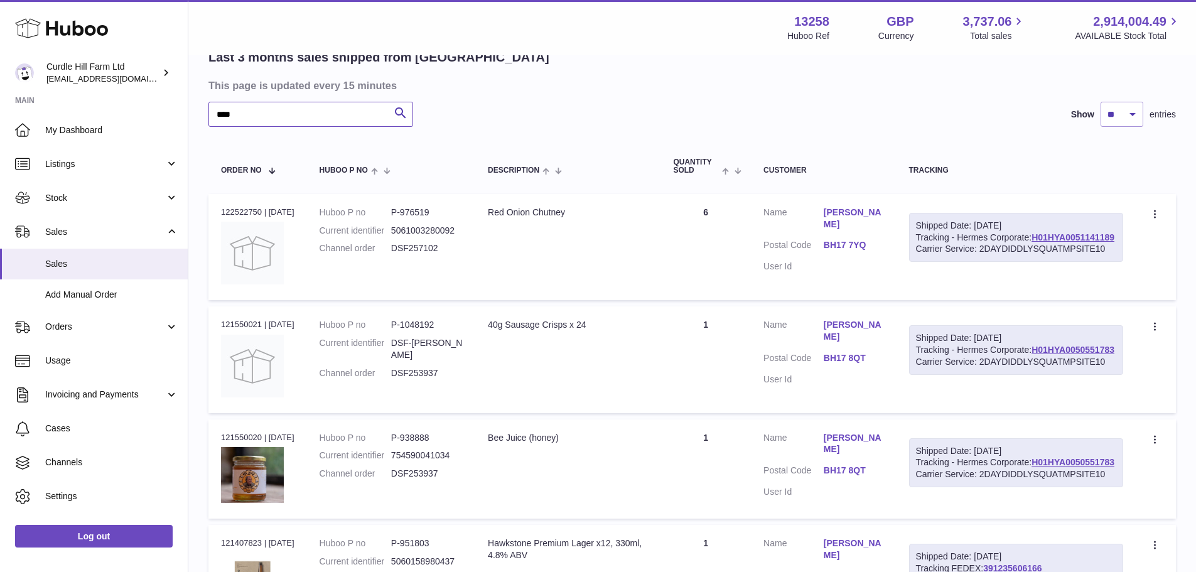
scroll to position [126, 0]
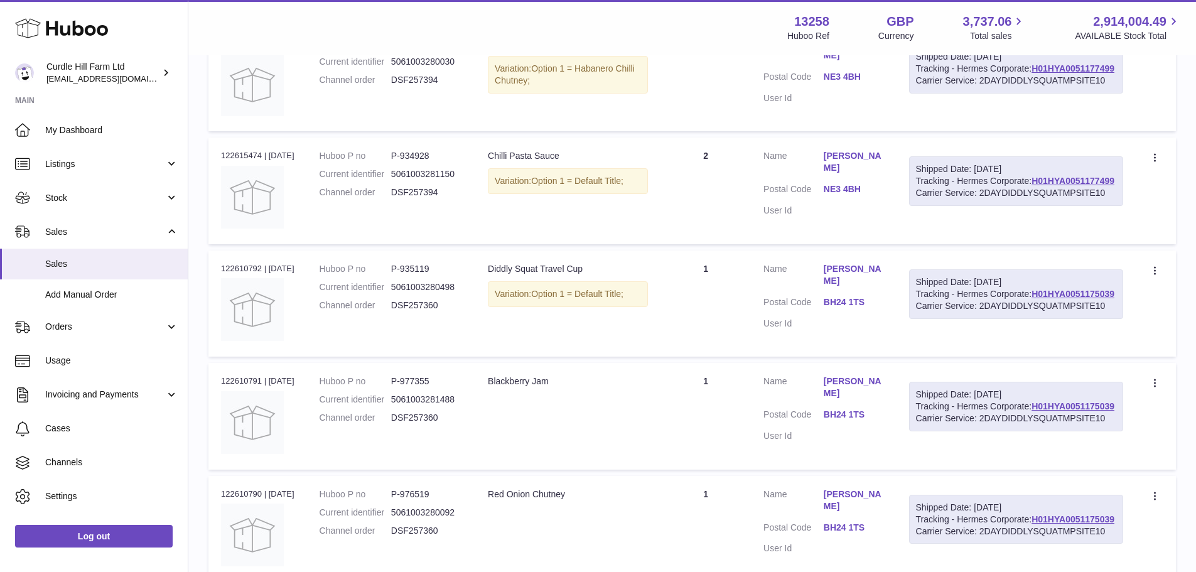
scroll to position [5670, 0]
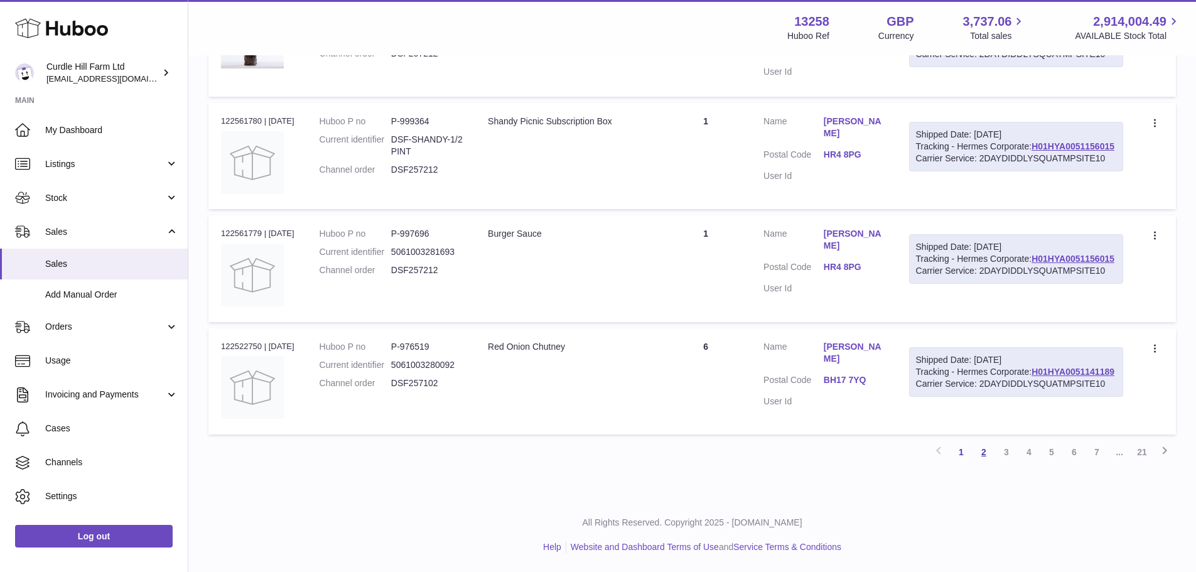
type input "**"
click at [989, 454] on link "2" at bounding box center [983, 452] width 23 height 23
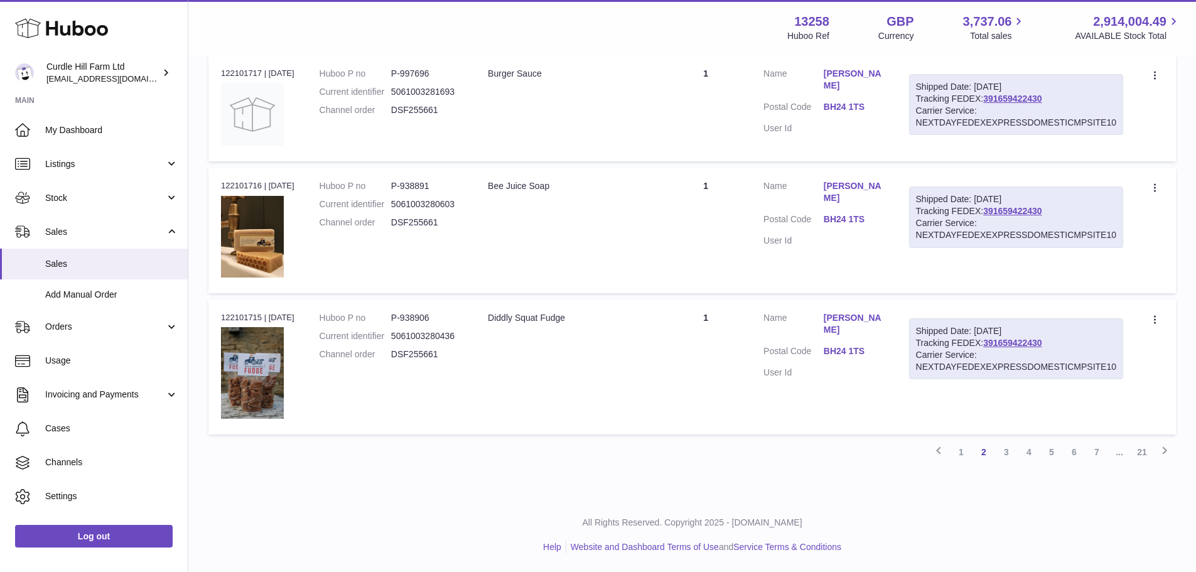
scroll to position [5804, 0]
click at [1009, 454] on link "3" at bounding box center [1006, 452] width 23 height 23
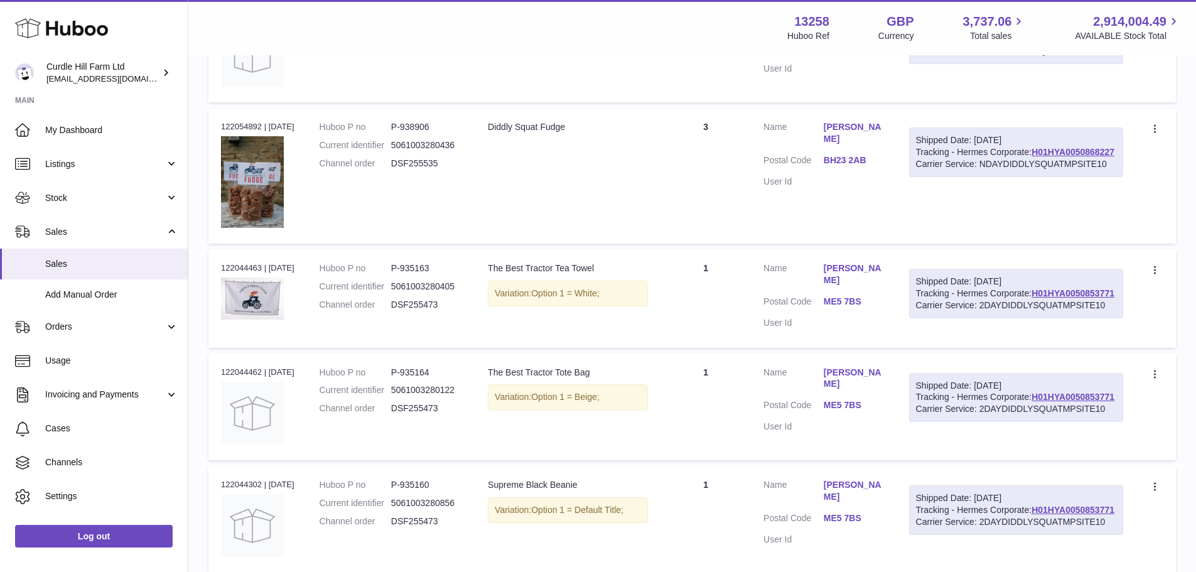
scroll to position [998, 0]
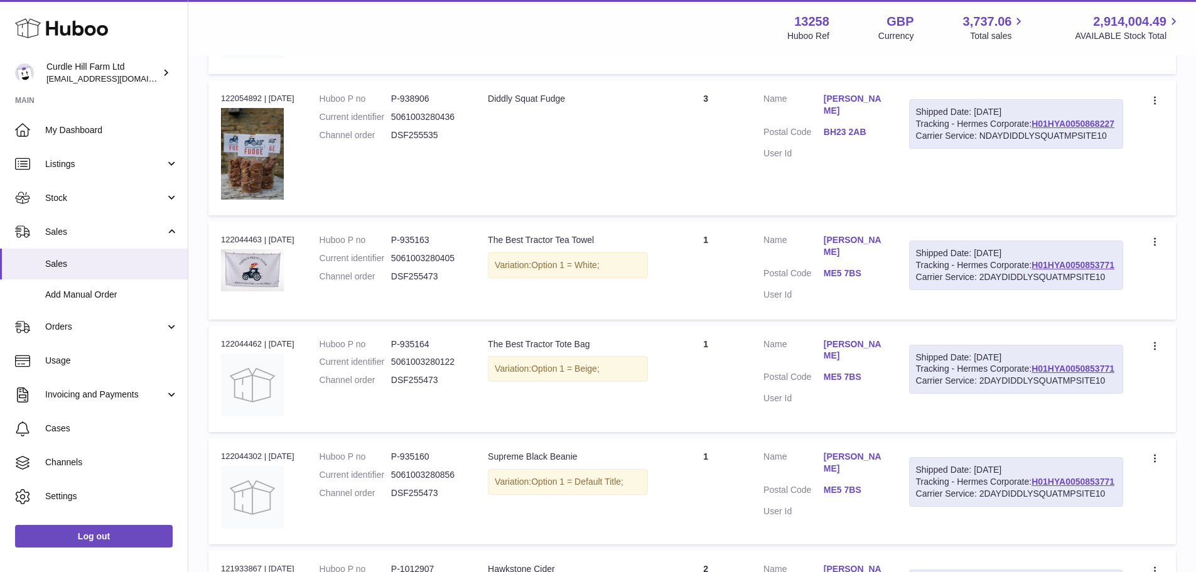
click at [872, 258] on link "Siobhan Earl" at bounding box center [853, 246] width 60 height 24
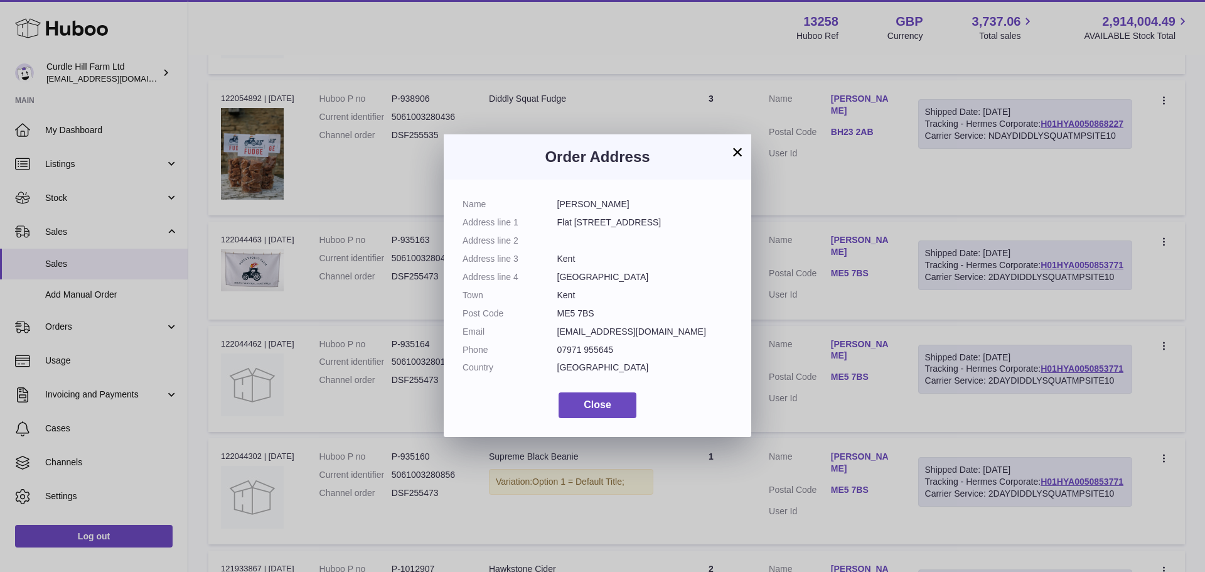
click at [736, 153] on button "×" at bounding box center [737, 151] width 15 height 15
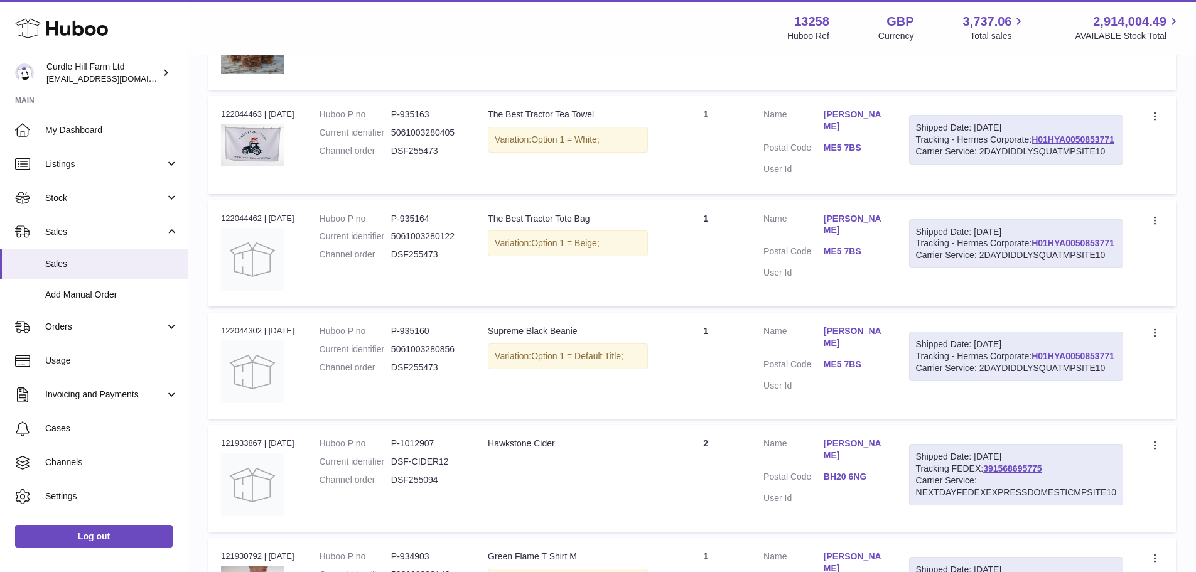
scroll to position [1061, 0]
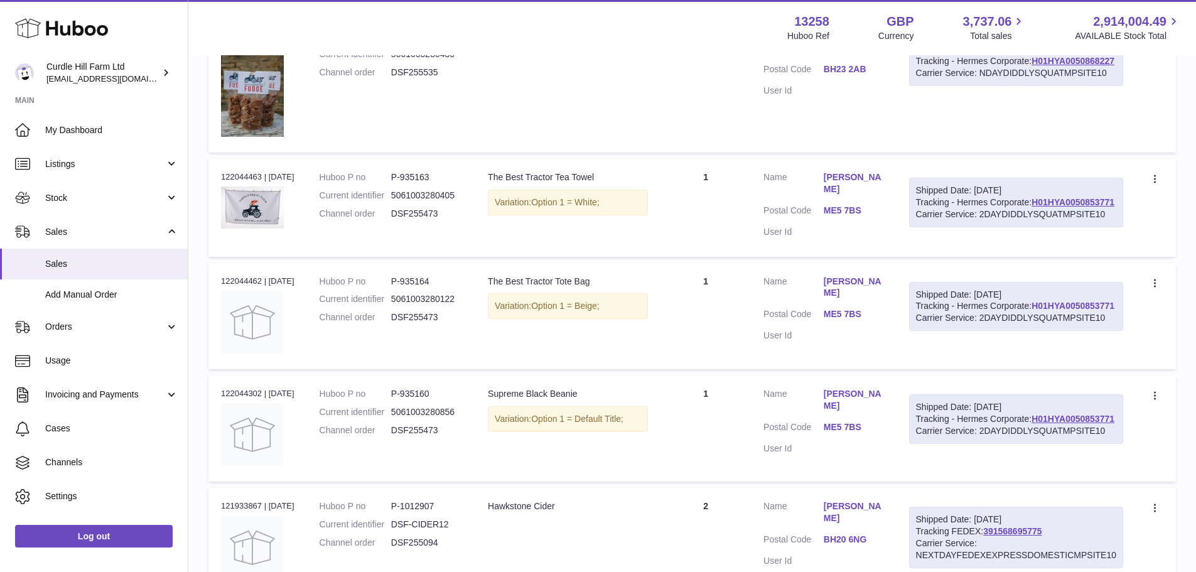
click at [1031, 311] on link "H01HYA0050853771" at bounding box center [1072, 306] width 83 height 10
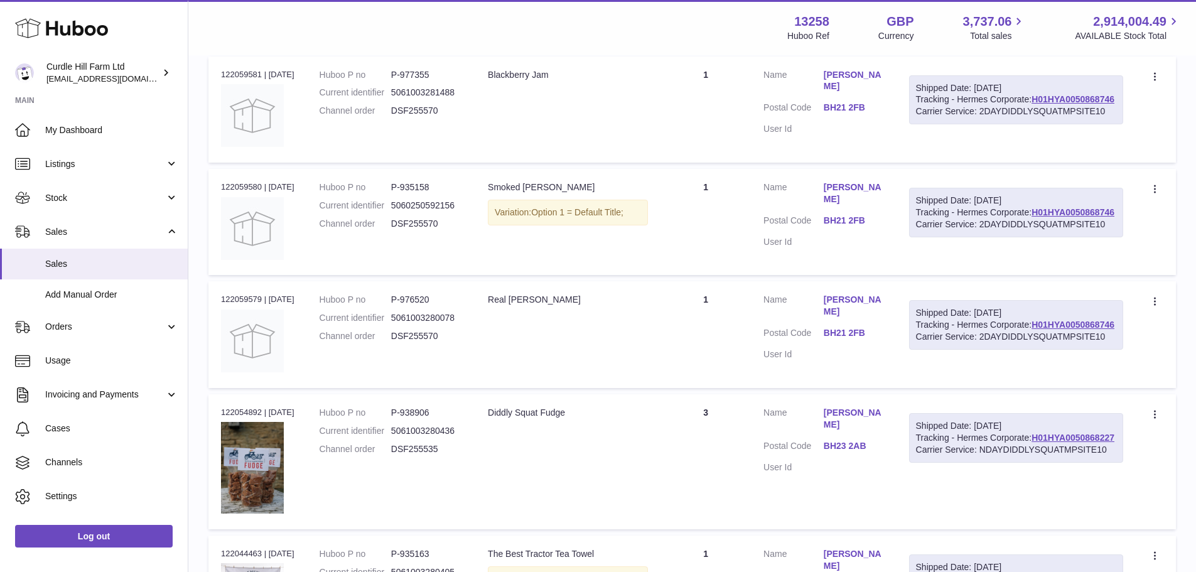
scroll to position [621, 0]
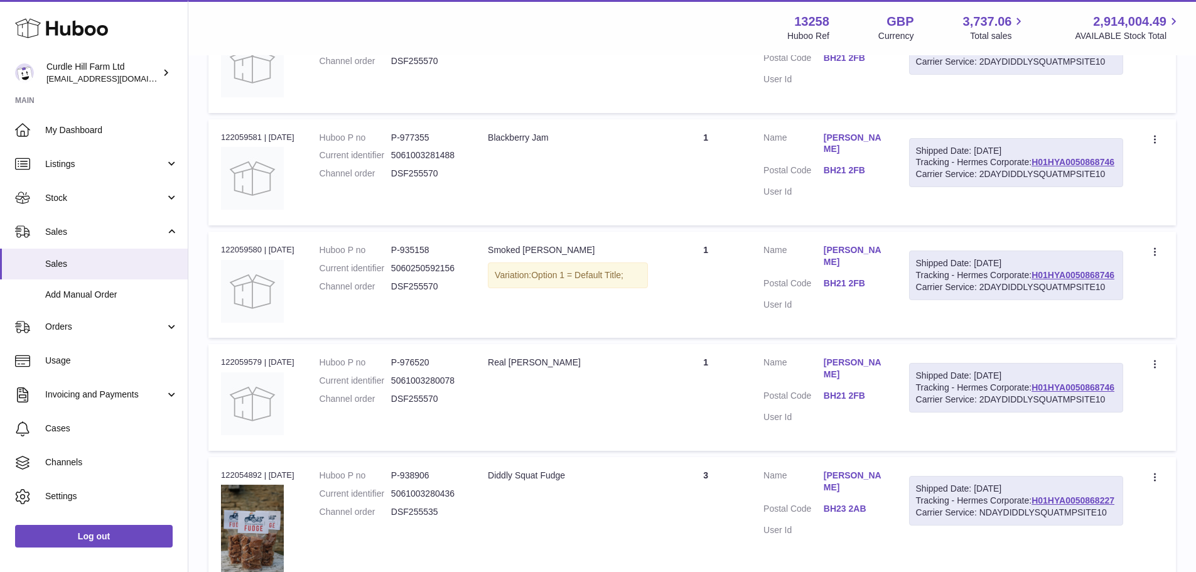
click at [235, 255] on div "Order no 122059580 | 31st Jul" at bounding box center [257, 249] width 73 height 11
copy div "122059580"
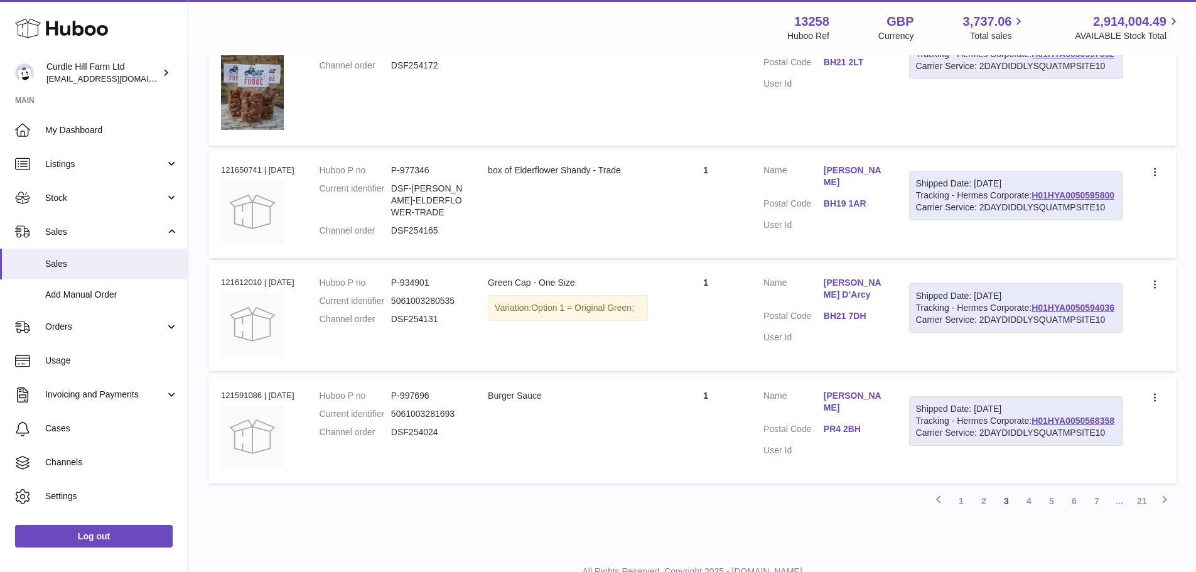
scroll to position [5700, 0]
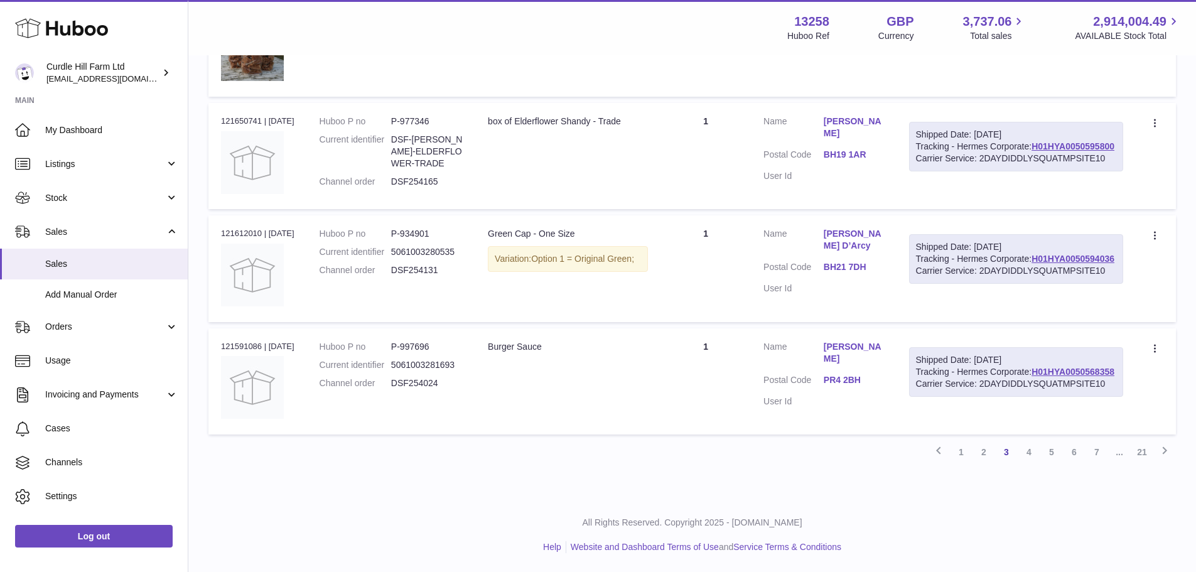
click at [240, 127] on div "Order no 121650741 | 25th Jul" at bounding box center [257, 120] width 73 height 11
copy div "121650741"
click at [985, 463] on link "2" at bounding box center [983, 452] width 23 height 23
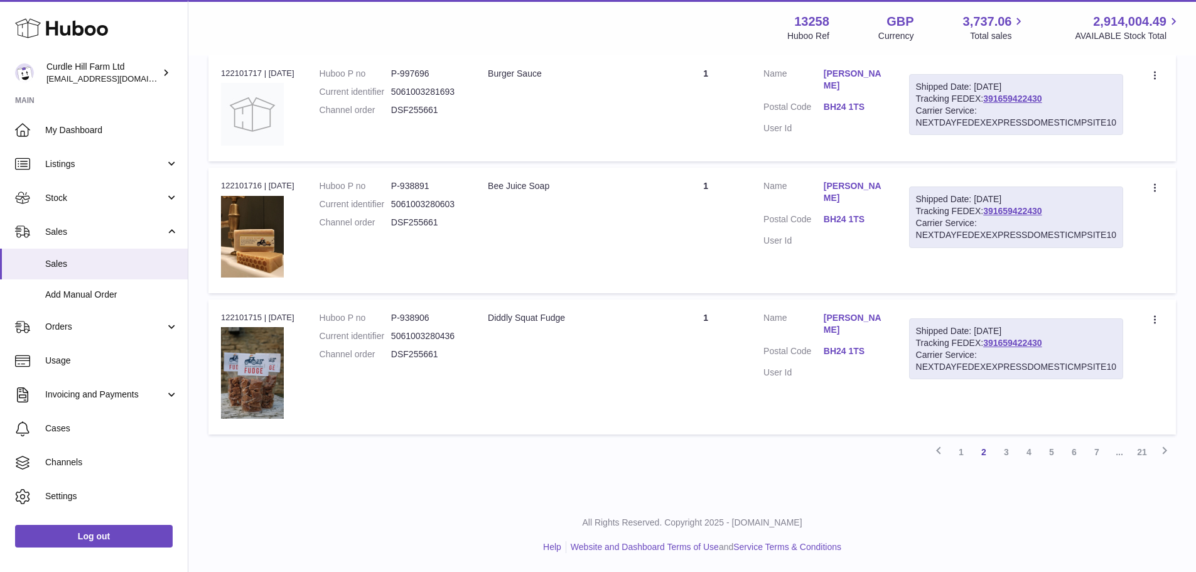
scroll to position [5767, 0]
click at [959, 463] on link "1" at bounding box center [961, 452] width 23 height 23
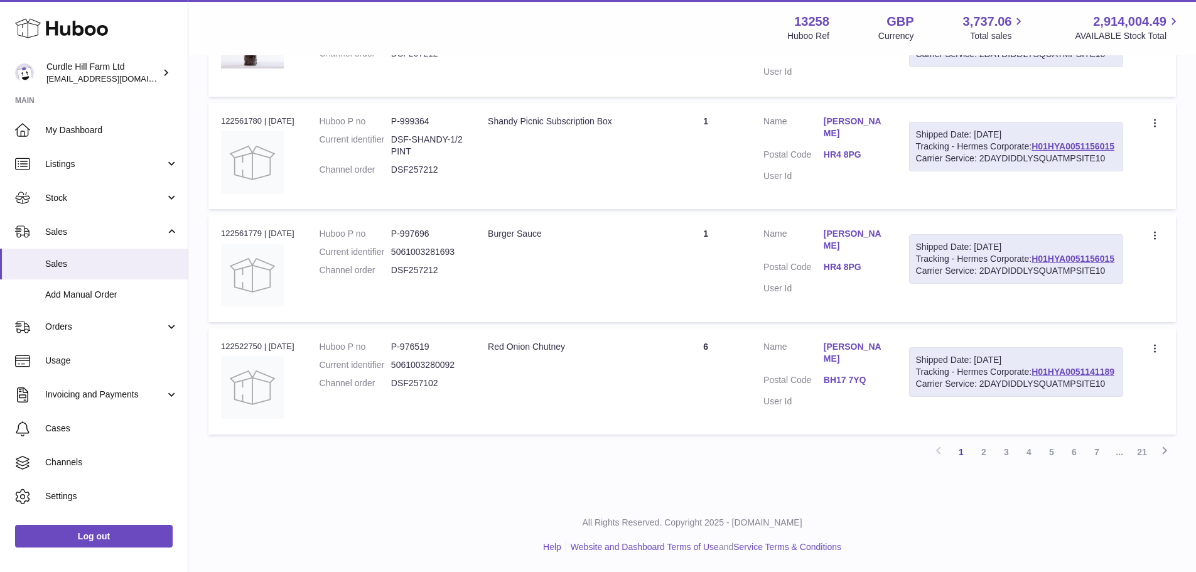
scroll to position [5670, 0]
click at [1030, 449] on link "4" at bounding box center [1028, 452] width 23 height 23
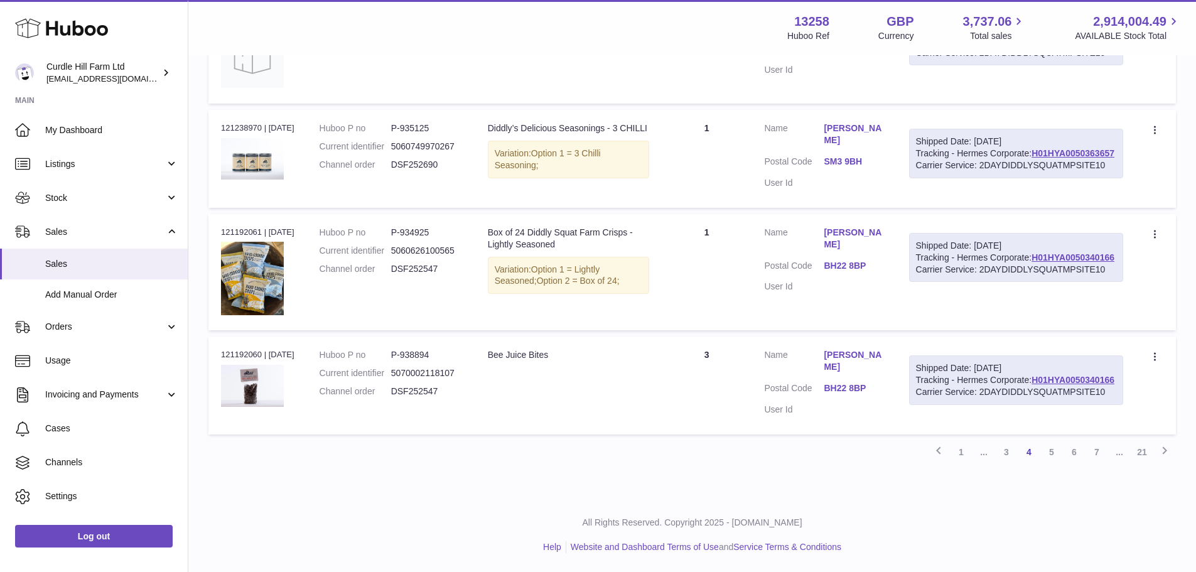
scroll to position [5816, 0]
click at [1054, 449] on link "5" at bounding box center [1051, 452] width 23 height 23
